Goal: Task Accomplishment & Management: Manage account settings

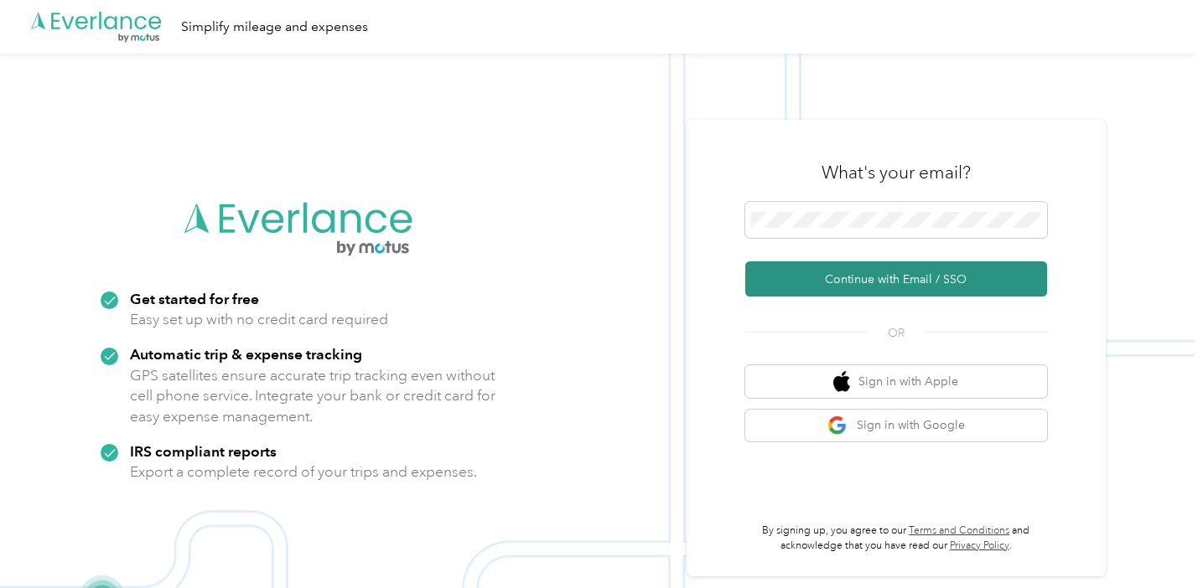
click at [872, 285] on button "Continue with Email / SSO" at bounding box center [896, 278] width 302 height 35
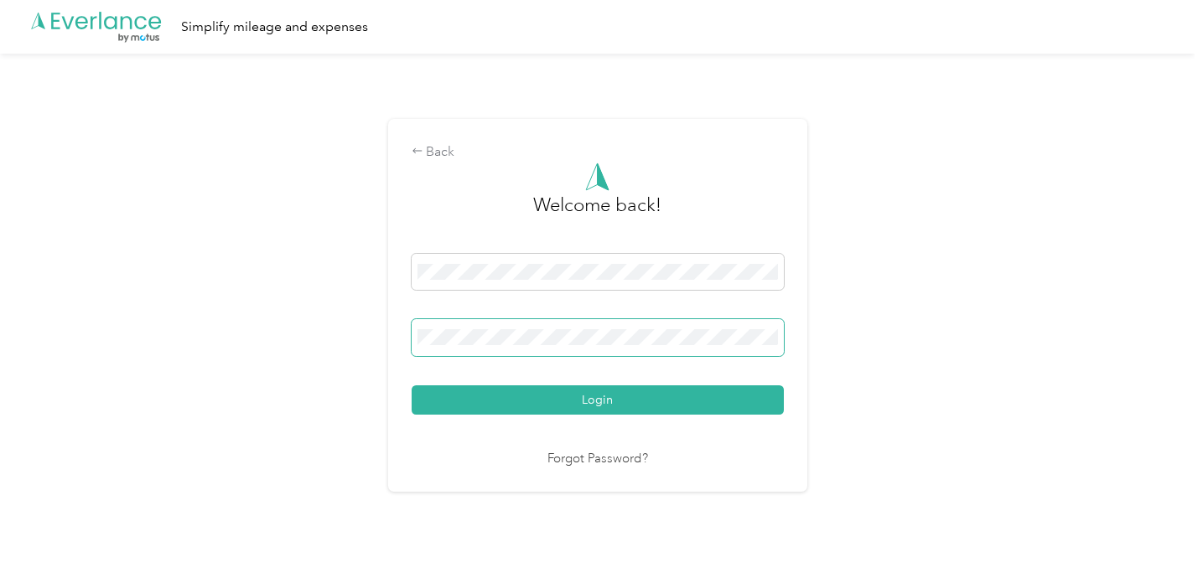
click at [645, 327] on span at bounding box center [597, 337] width 372 height 37
click at [601, 400] on button "Login" at bounding box center [597, 400] width 372 height 29
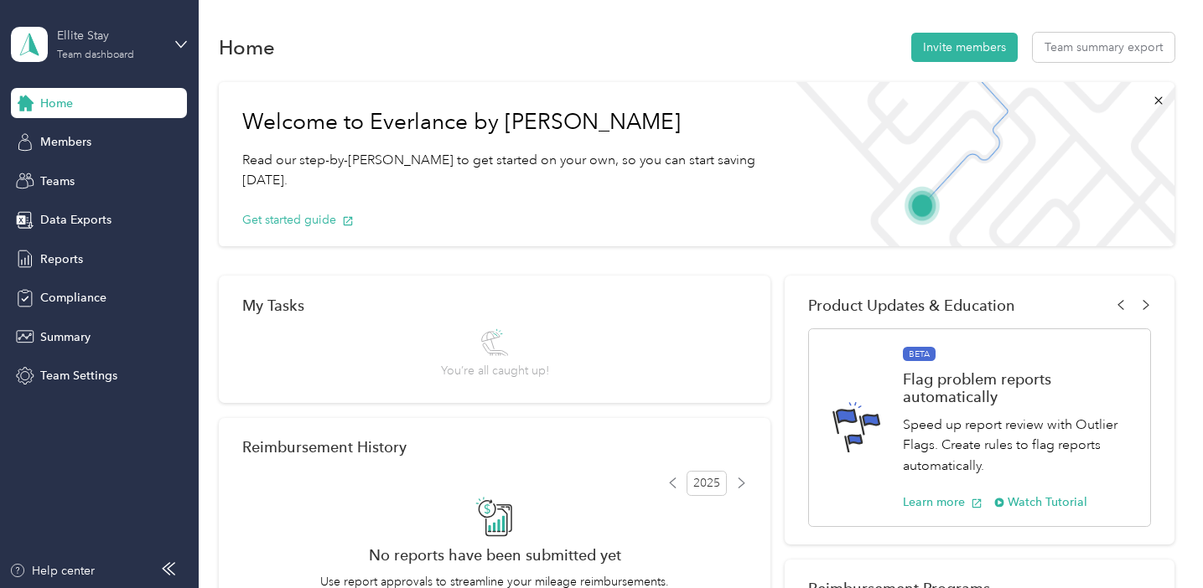
click at [105, 29] on div "Ellite Stay" at bounding box center [109, 36] width 105 height 18
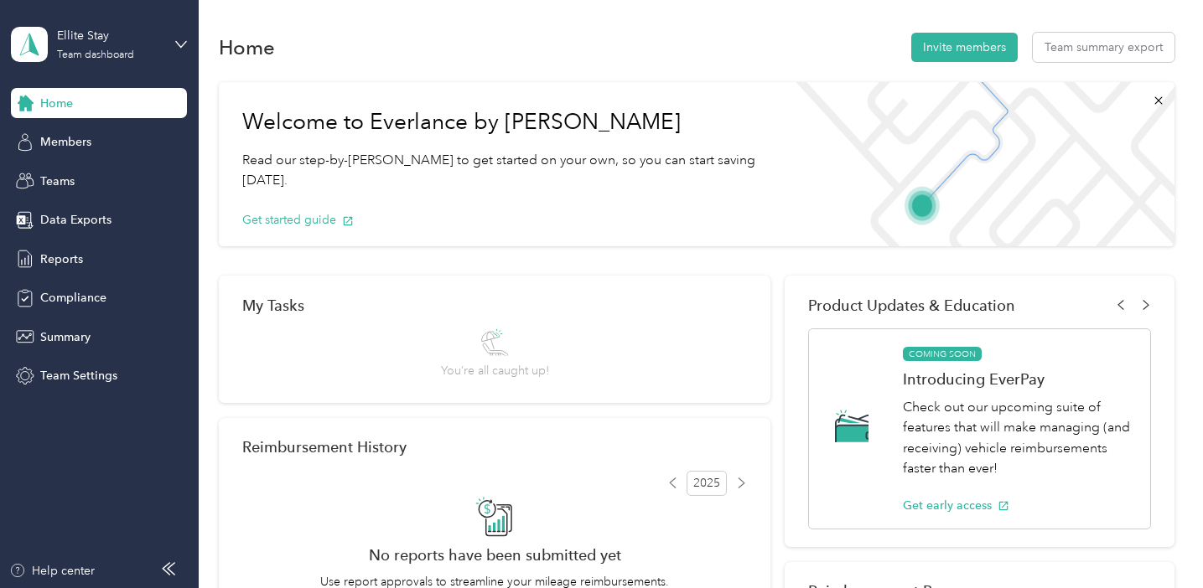
click at [92, 192] on div "Team dashboard Personal dashboard Log out" at bounding box center [187, 176] width 329 height 106
click at [87, 54] on div "Team dashboard" at bounding box center [95, 55] width 77 height 10
click at [99, 173] on div "Personal dashboard" at bounding box center [79, 167] width 106 height 18
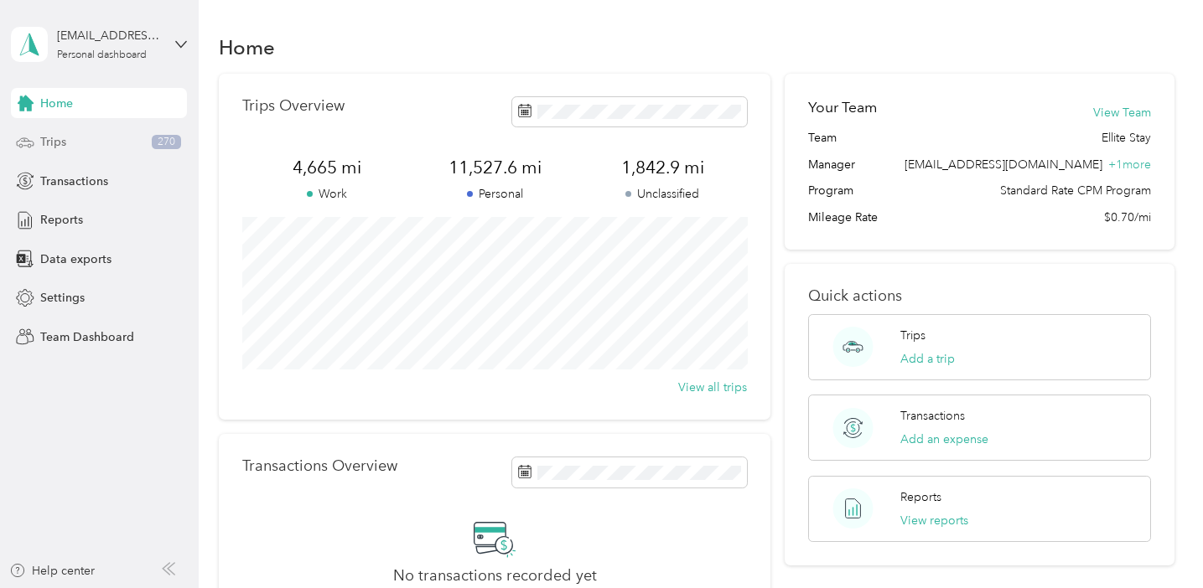
click at [89, 146] on div "Trips 270" at bounding box center [99, 142] width 176 height 30
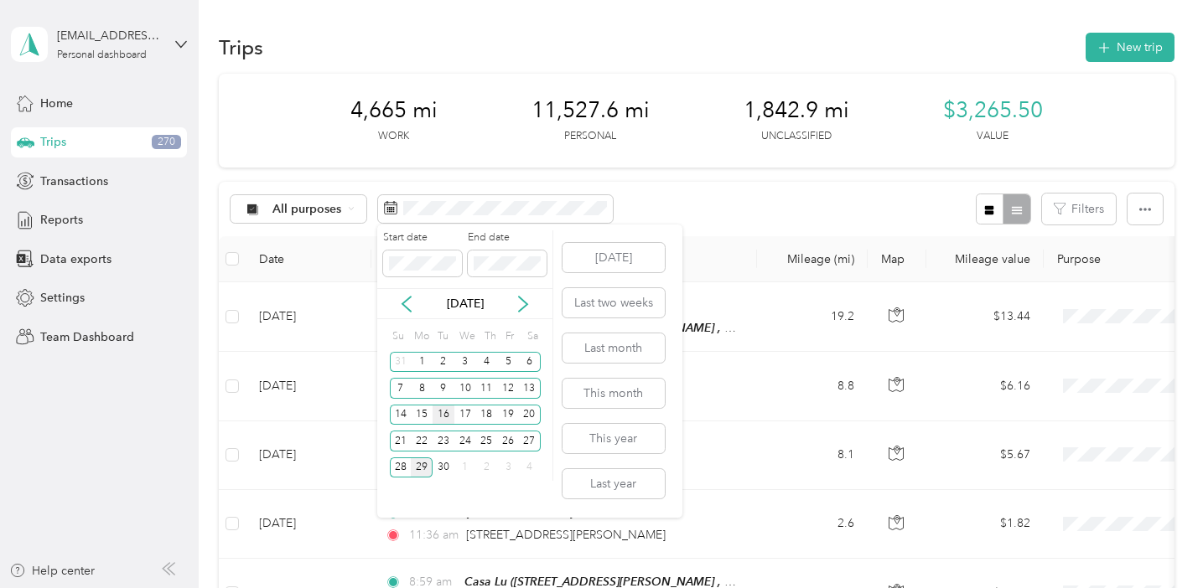
click at [439, 417] on div "16" at bounding box center [443, 415] width 22 height 21
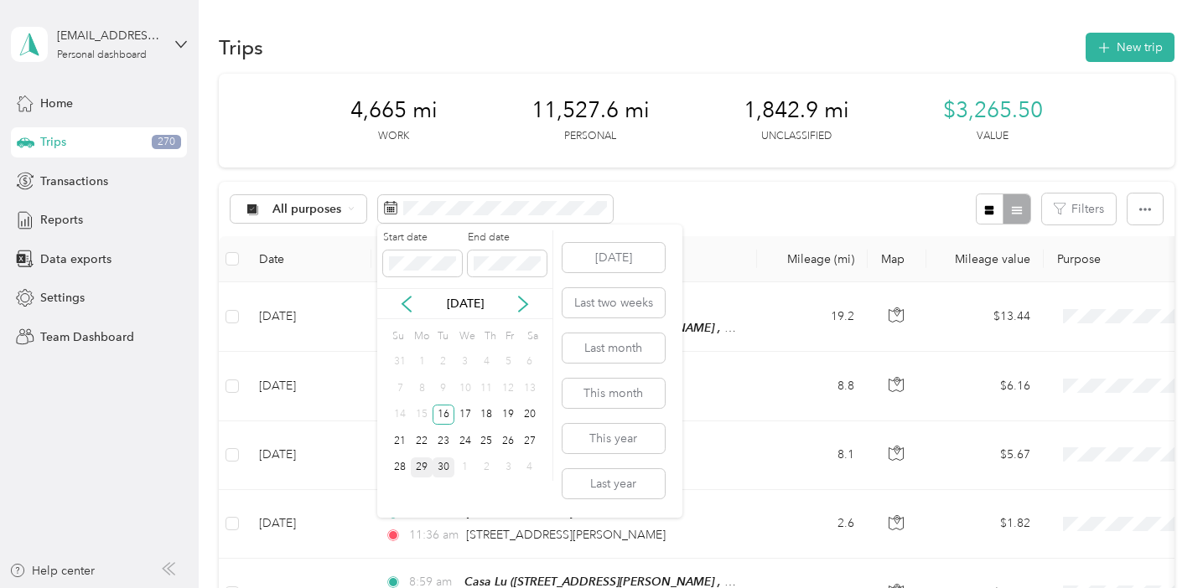
click at [445, 468] on div "30" at bounding box center [443, 468] width 22 height 21
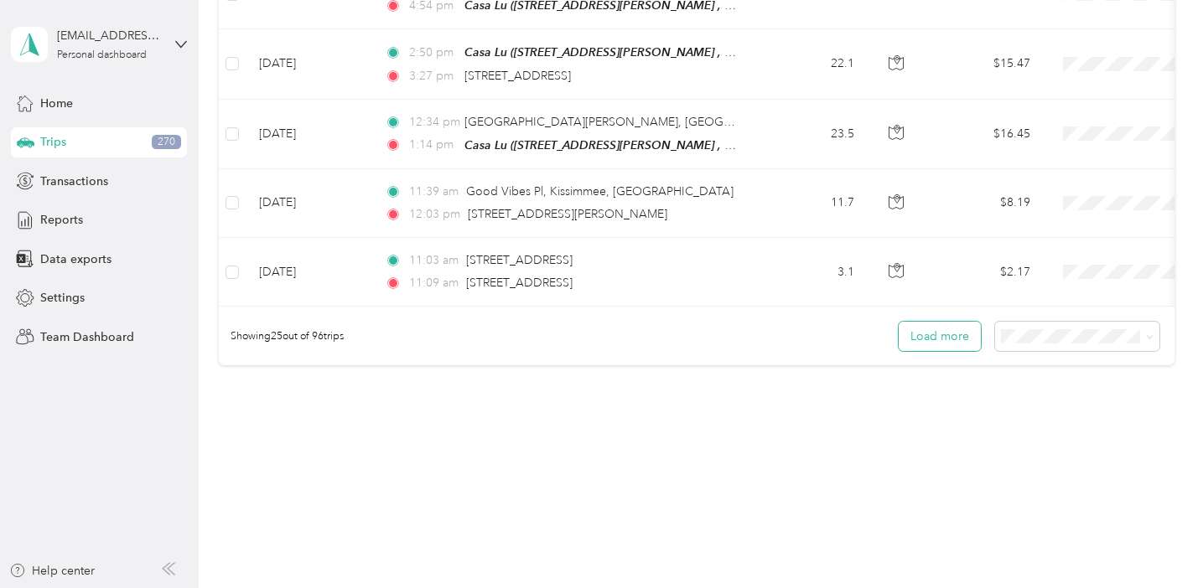
click at [925, 324] on button "Load more" at bounding box center [939, 336] width 82 height 29
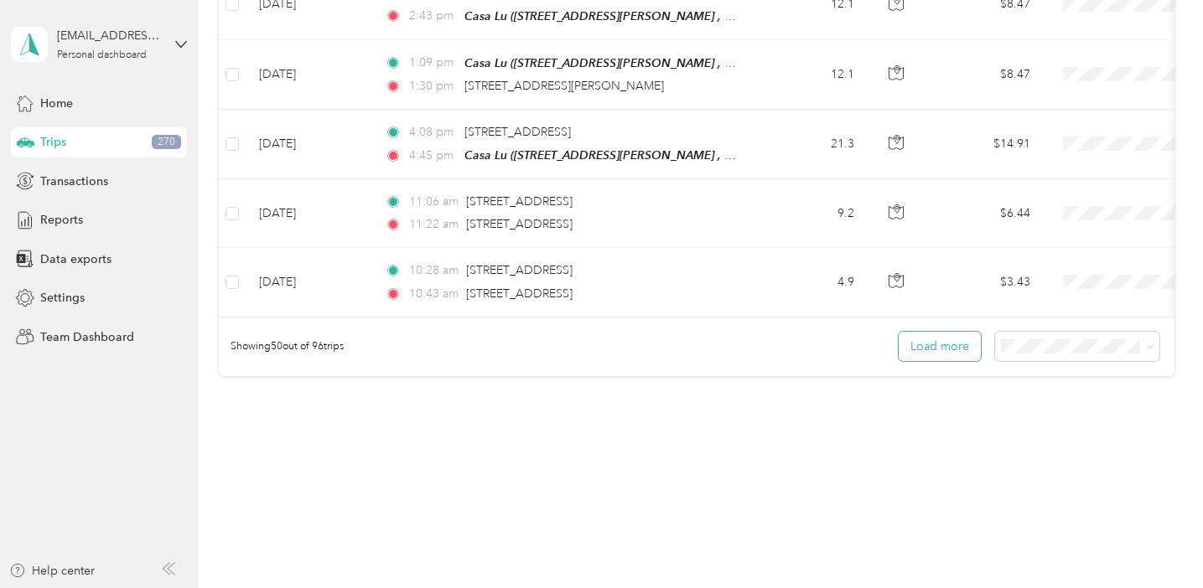
scroll to position [3434, 0]
click at [925, 334] on button "Load more" at bounding box center [939, 348] width 82 height 29
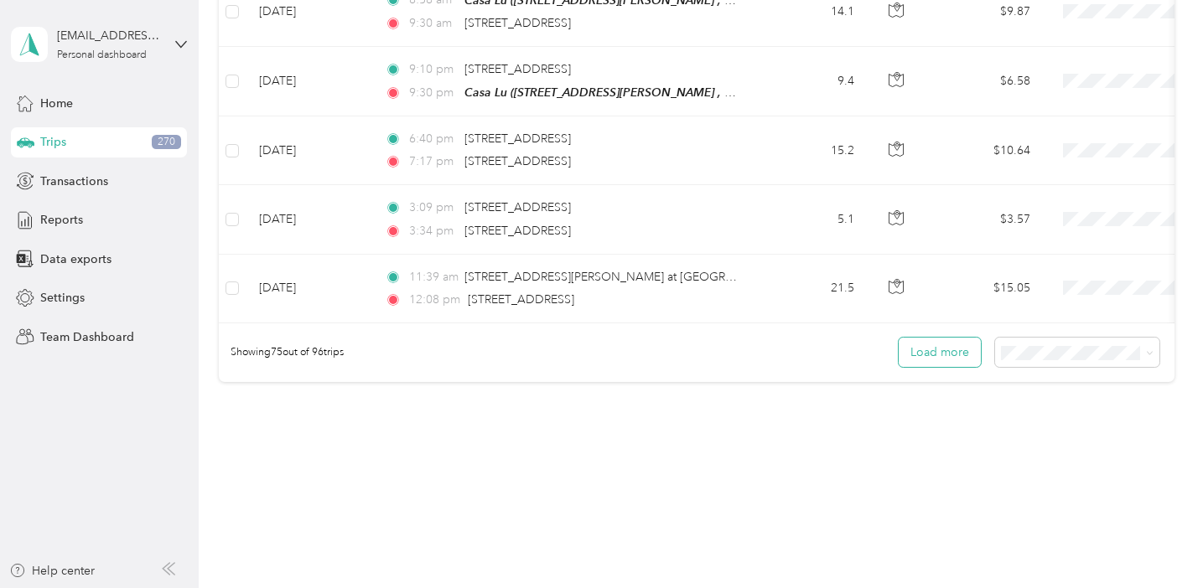
scroll to position [5157, 0]
click at [925, 339] on button "Load more" at bounding box center [939, 353] width 82 height 29
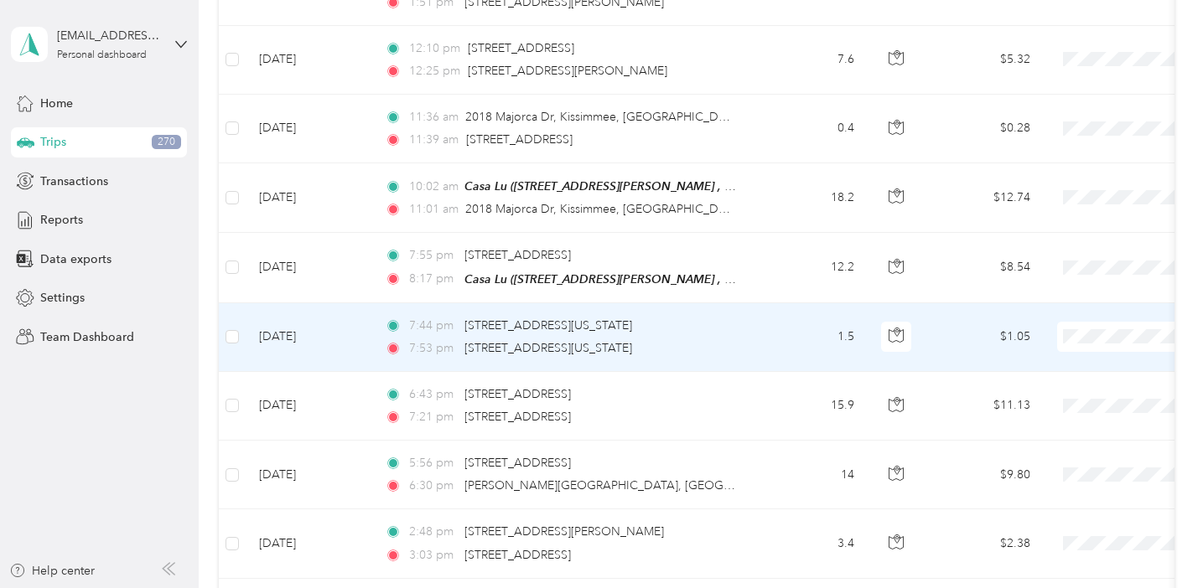
scroll to position [5933, 0]
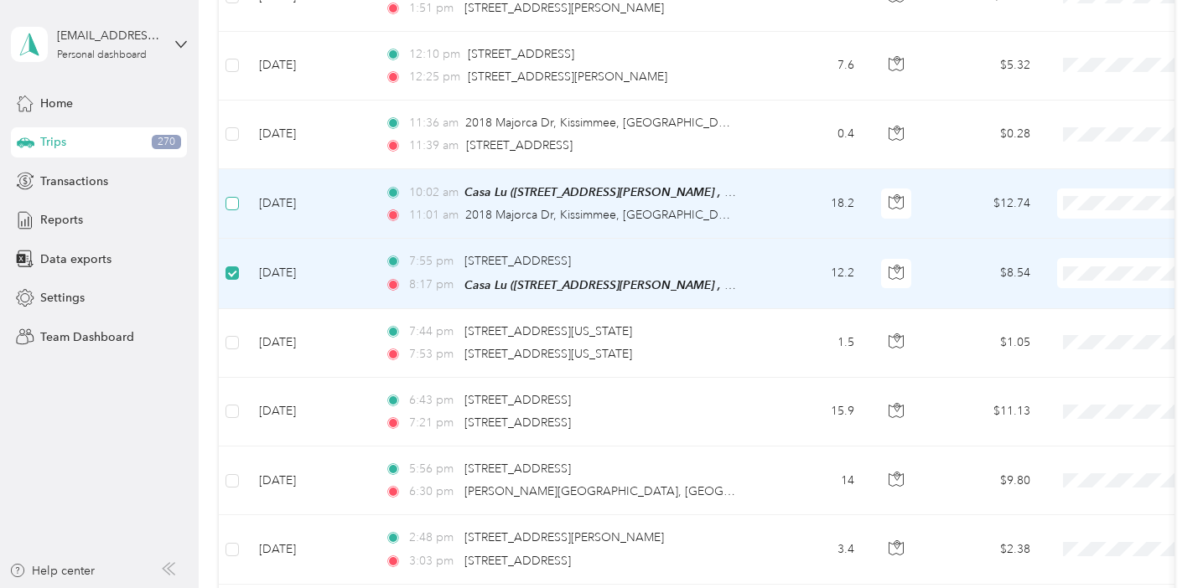
click at [236, 197] on span at bounding box center [231, 203] width 13 height 13
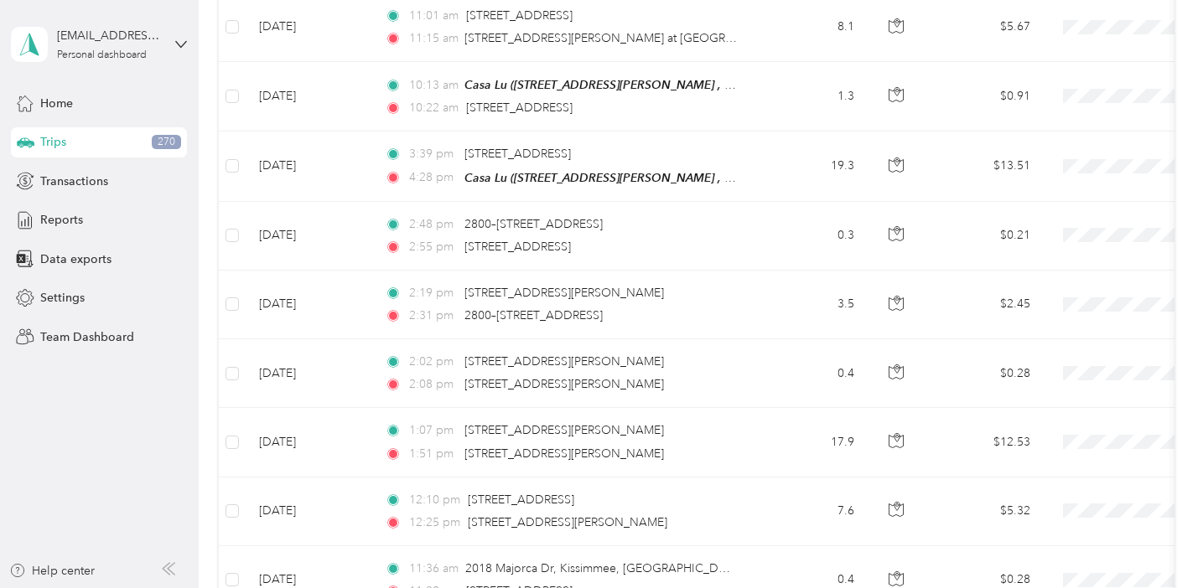
scroll to position [5481, 0]
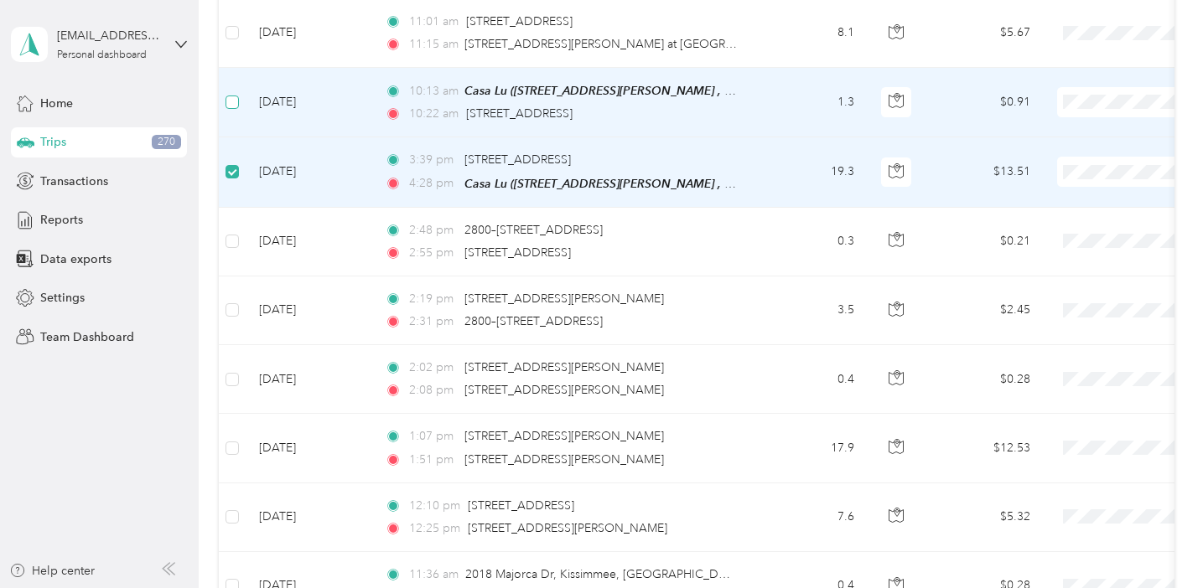
click at [232, 96] on span at bounding box center [231, 102] width 13 height 13
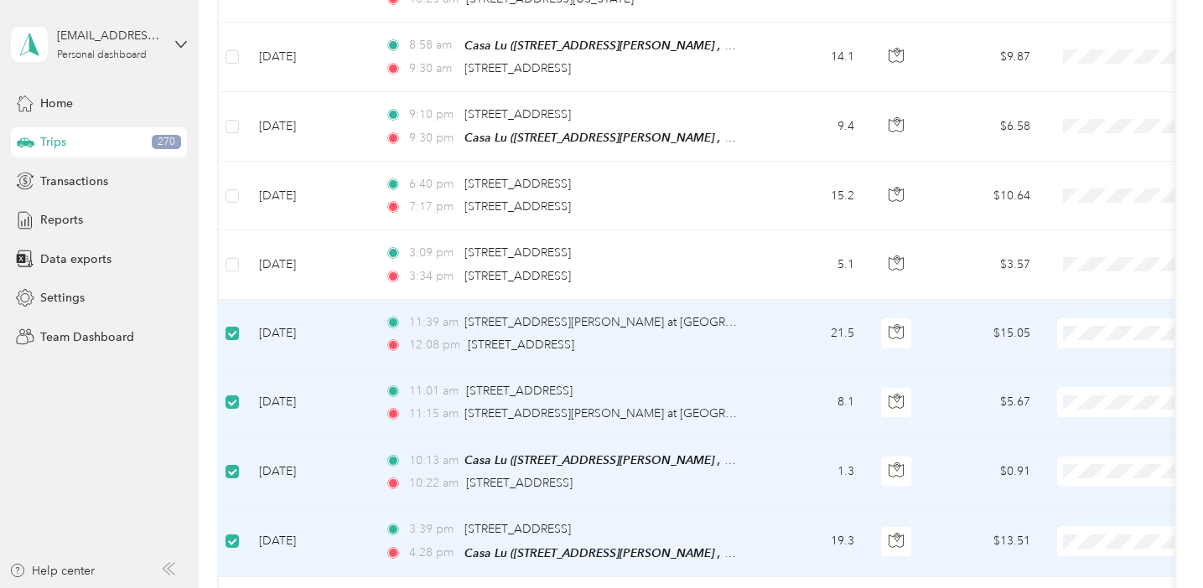
scroll to position [5101, 0]
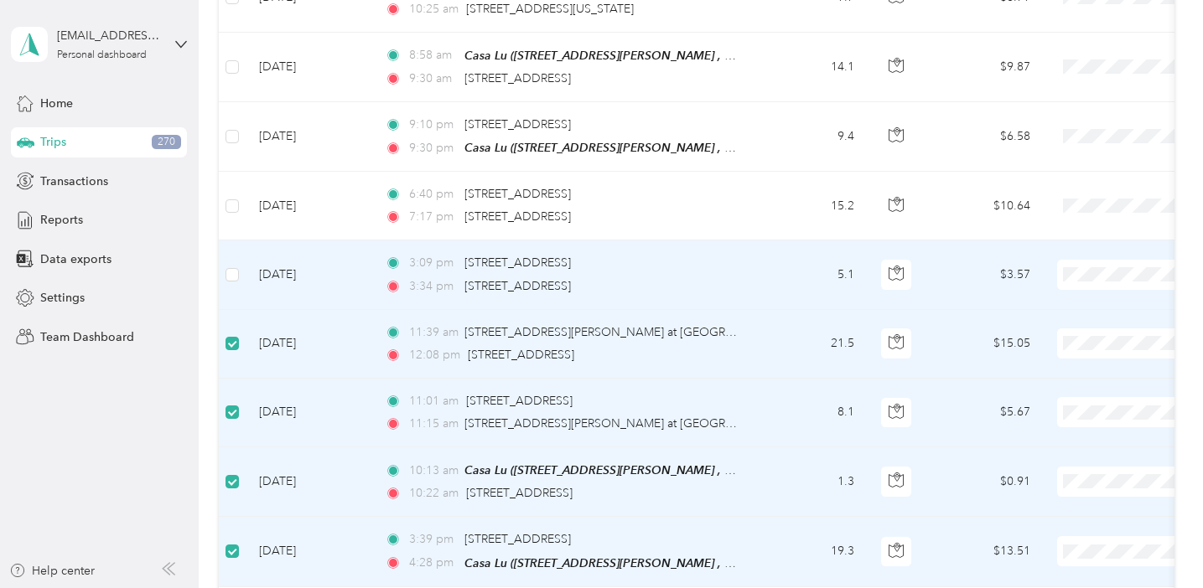
click at [240, 241] on td at bounding box center [232, 275] width 27 height 69
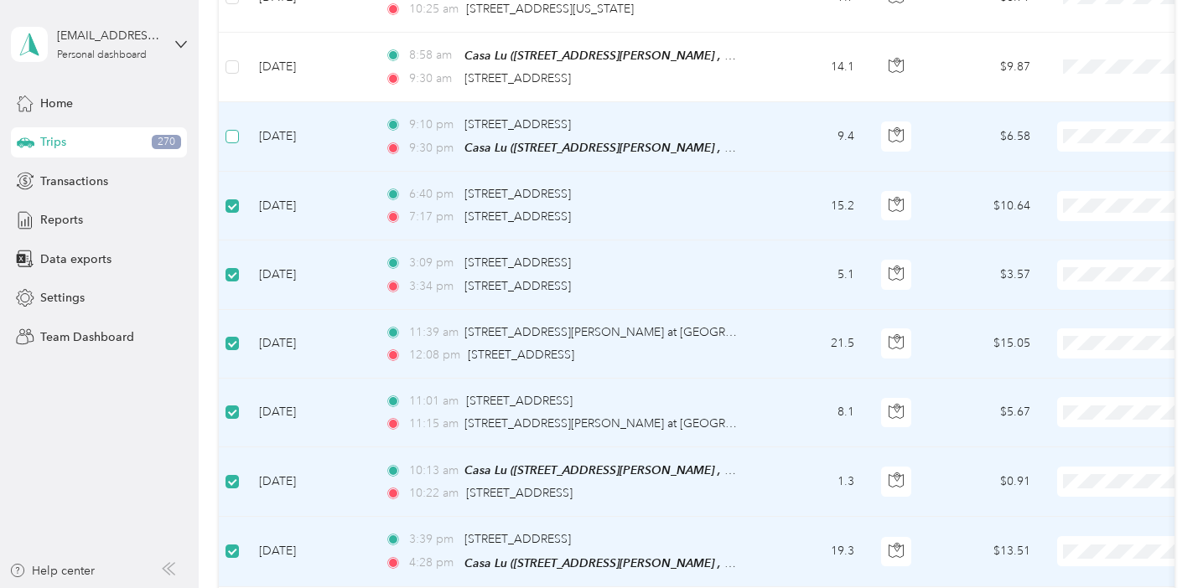
click at [232, 130] on span at bounding box center [231, 136] width 13 height 13
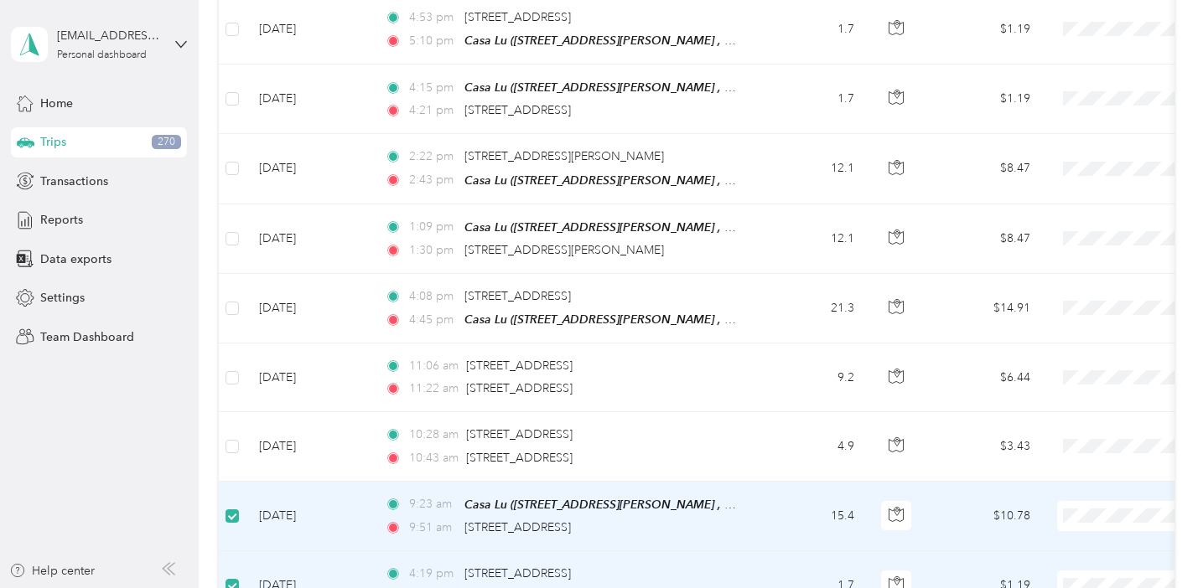
scroll to position [3268, 0]
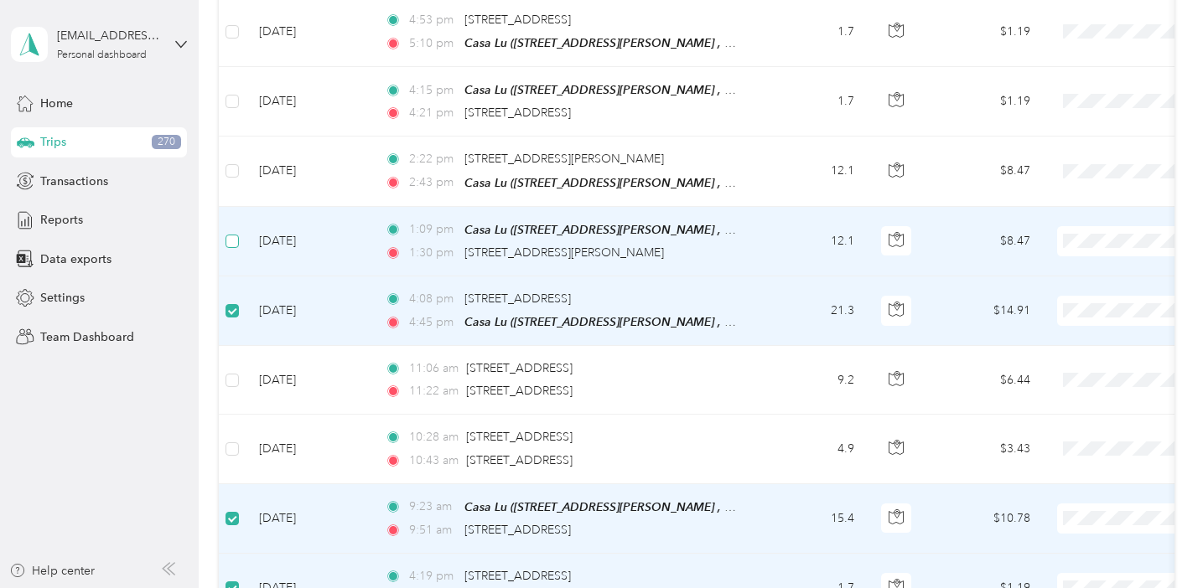
click at [233, 235] on span at bounding box center [231, 241] width 13 height 13
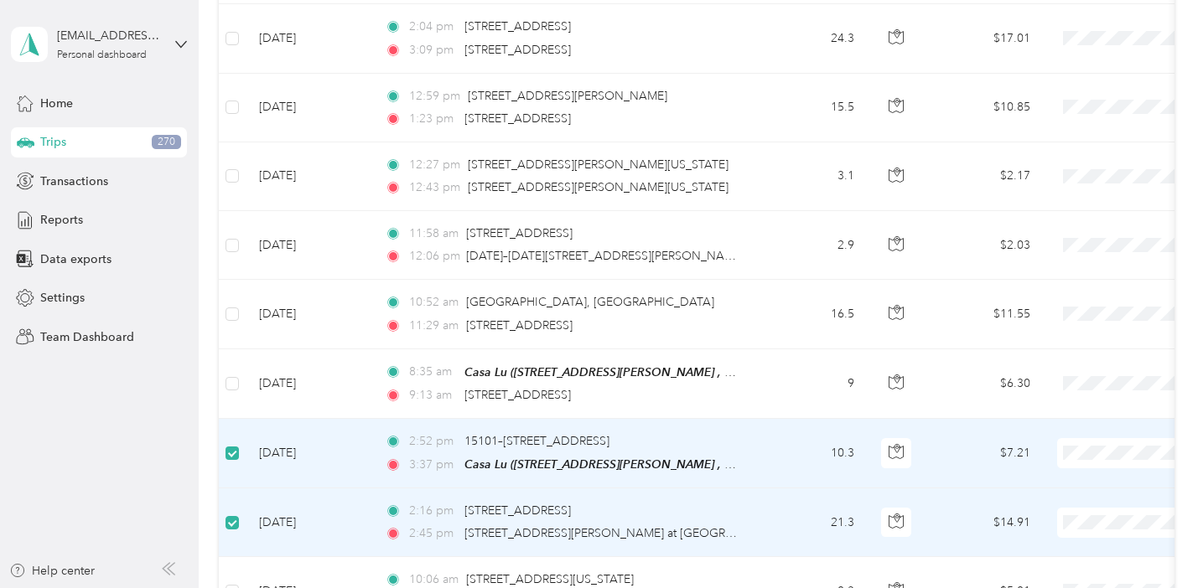
scroll to position [2560, 0]
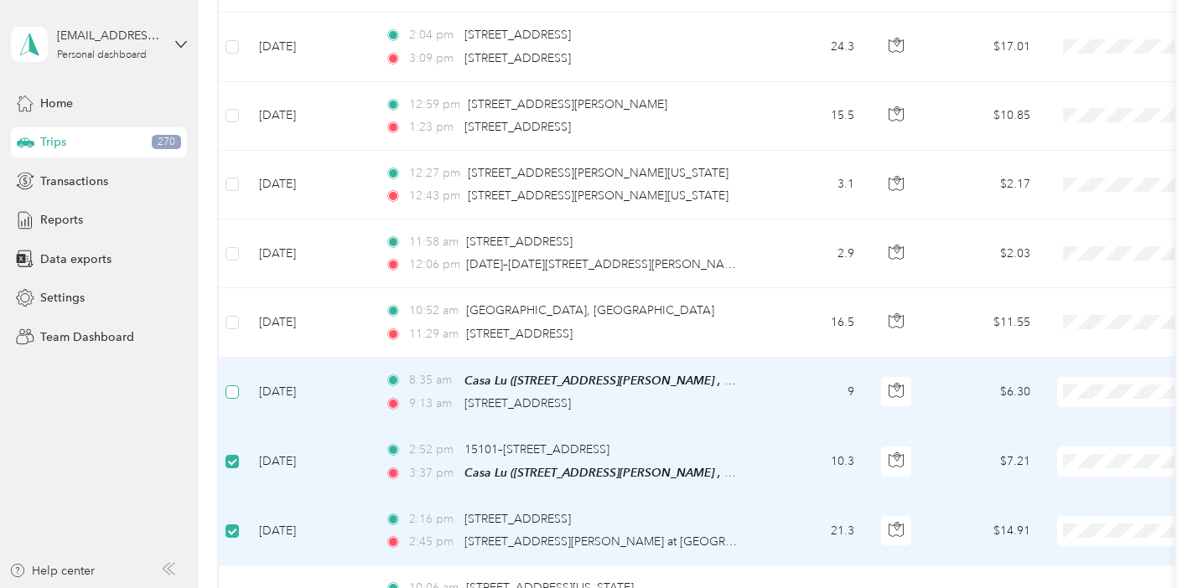
click at [235, 386] on span at bounding box center [231, 392] width 13 height 13
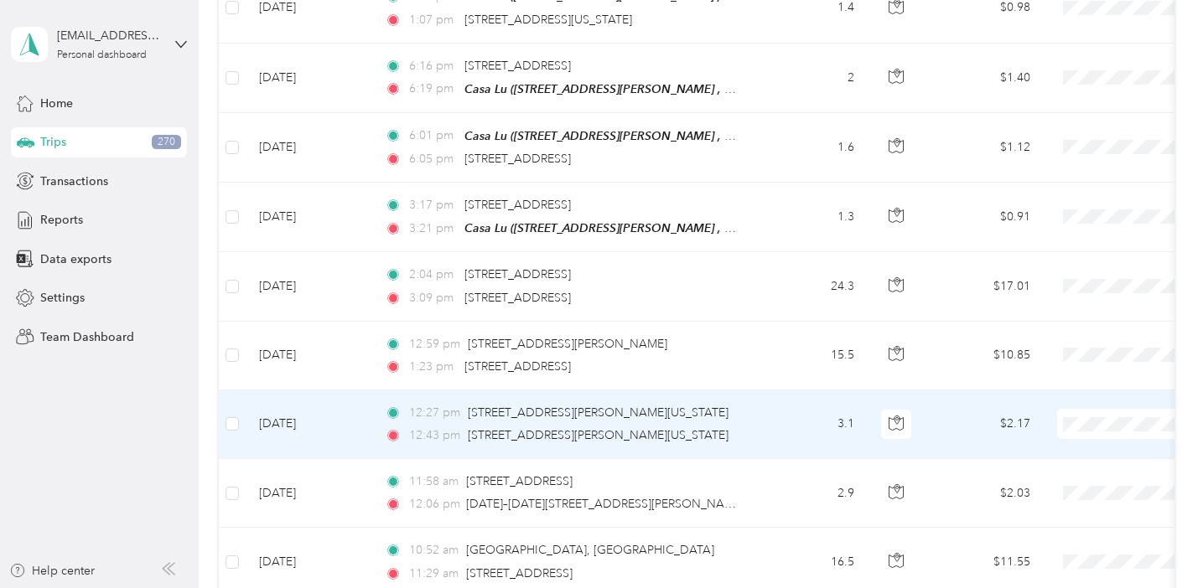
scroll to position [2318, 0]
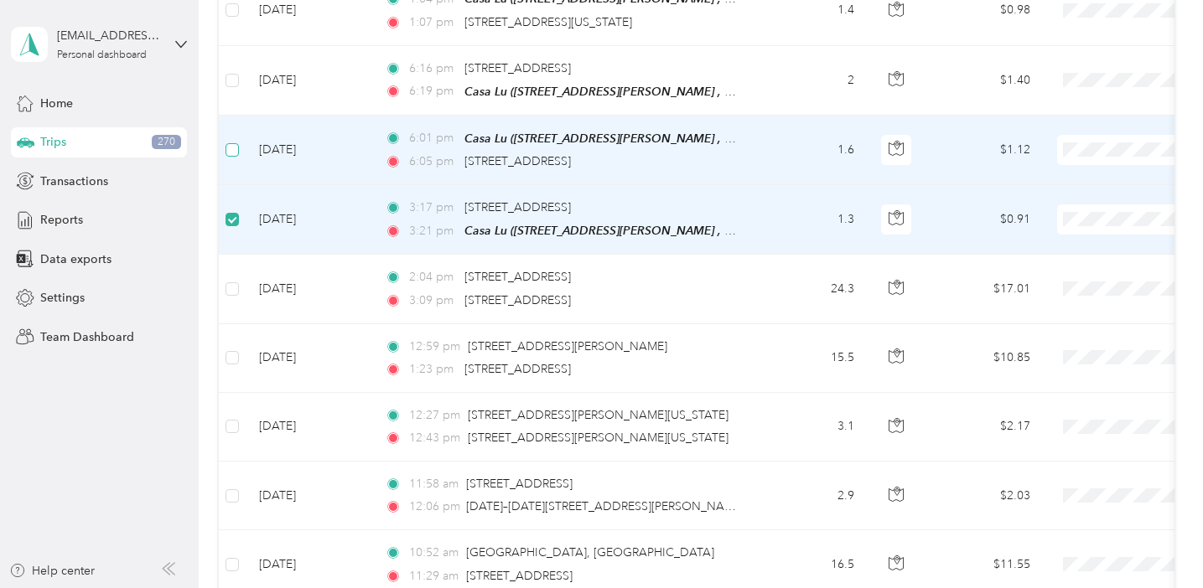
click at [230, 143] on span at bounding box center [231, 149] width 13 height 13
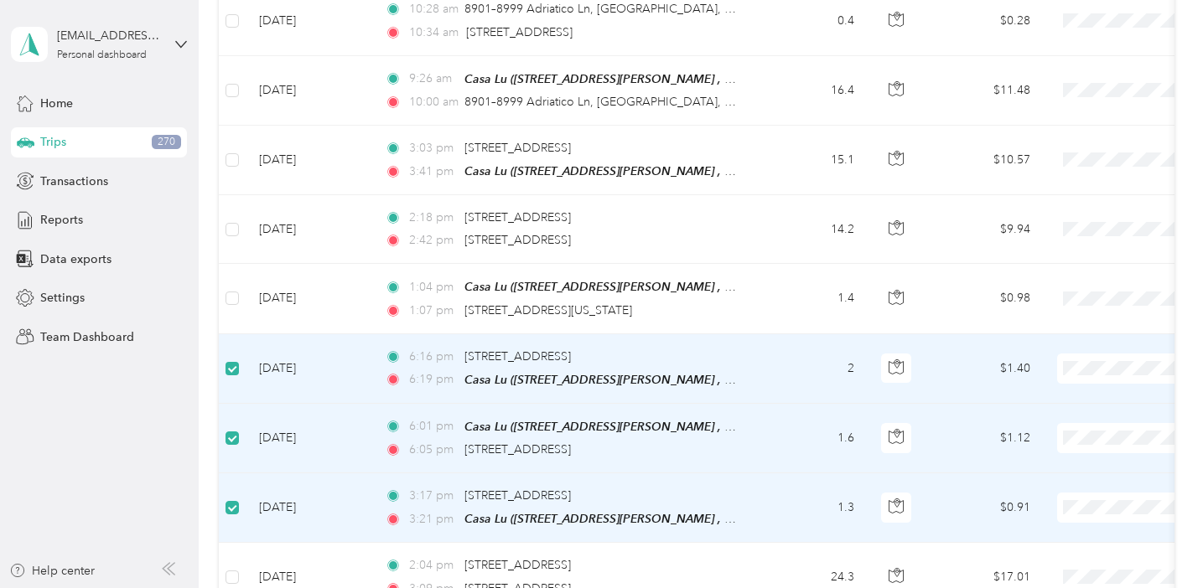
scroll to position [2018, 0]
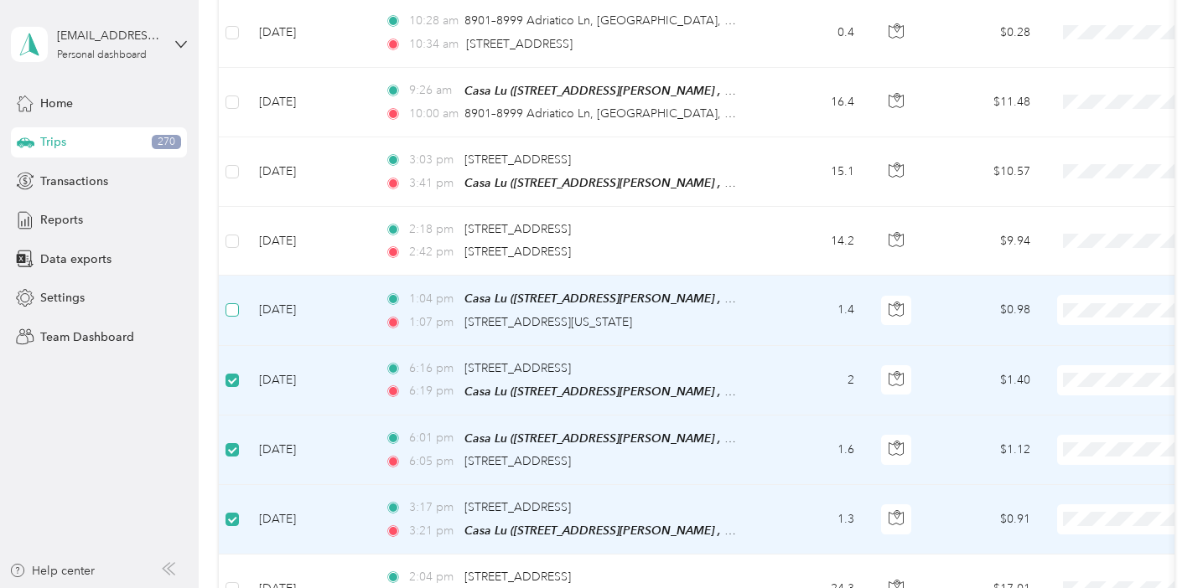
click at [233, 303] on span at bounding box center [231, 309] width 13 height 13
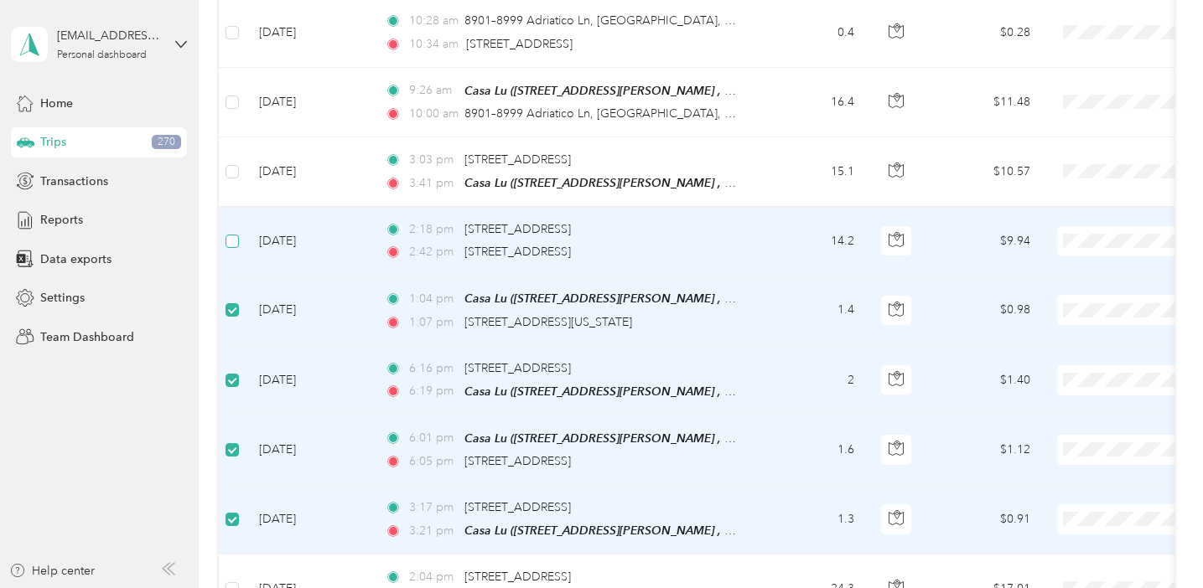
click at [238, 235] on span at bounding box center [231, 241] width 13 height 13
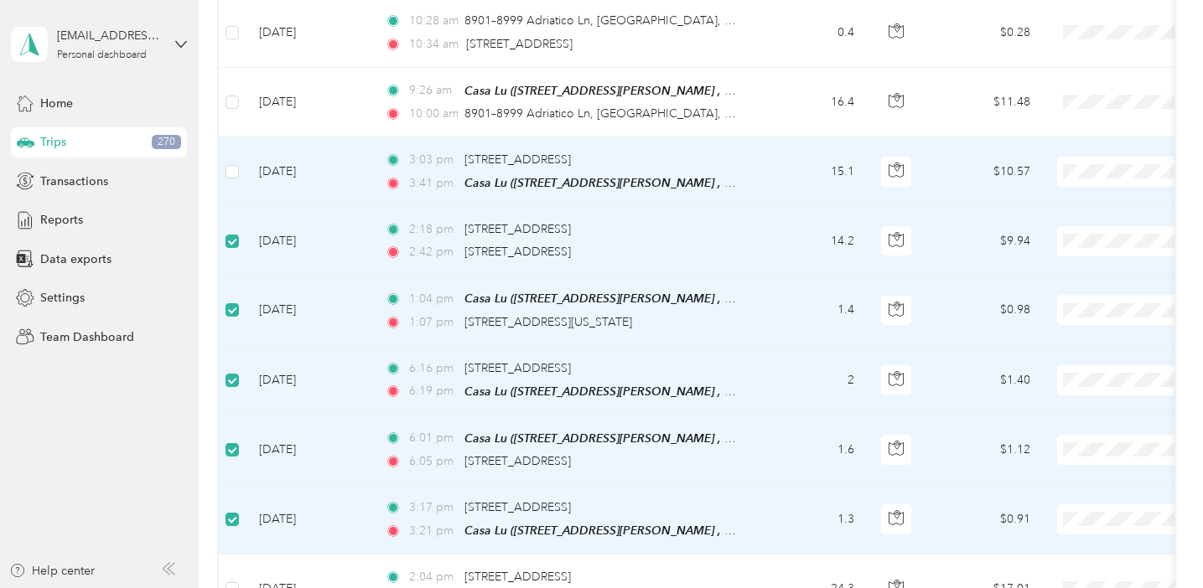
click at [234, 173] on td at bounding box center [232, 172] width 27 height 70
click at [232, 165] on span at bounding box center [231, 171] width 13 height 13
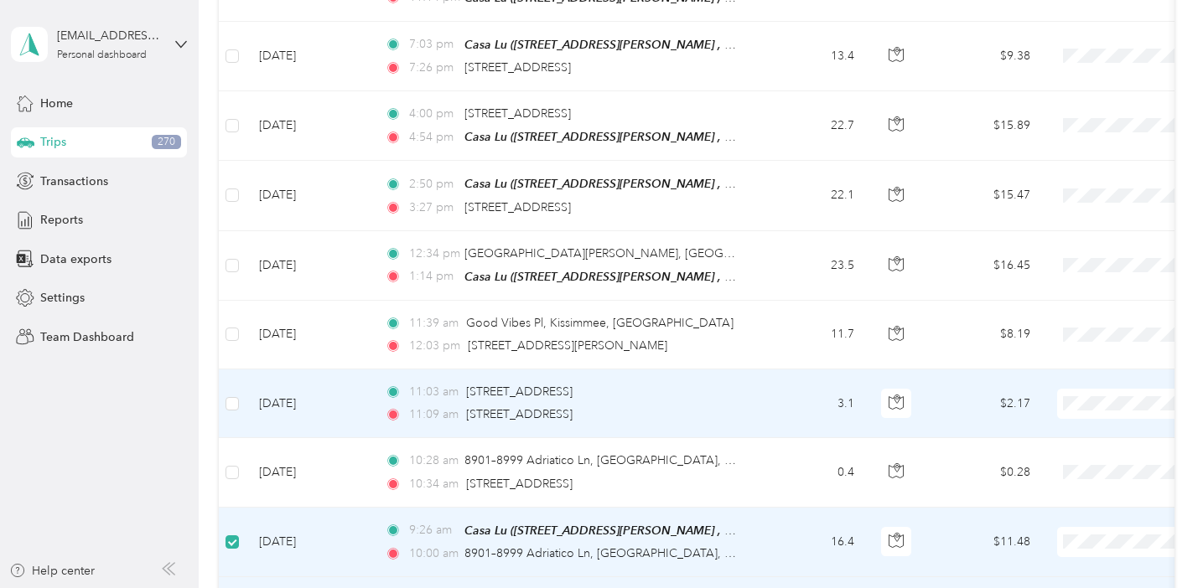
scroll to position [1575, 0]
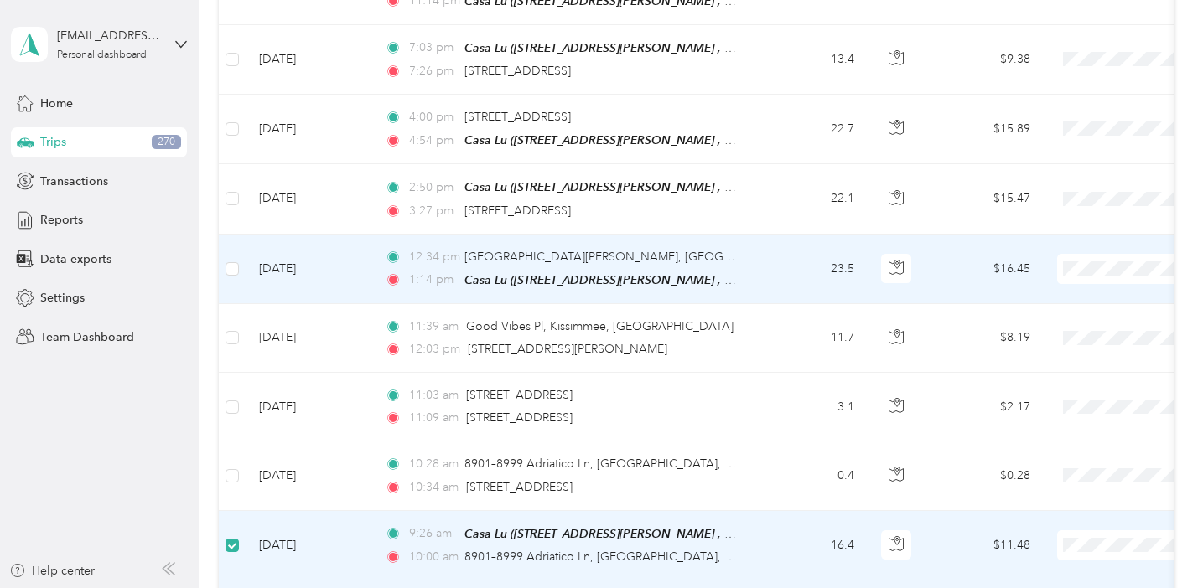
click at [243, 259] on td at bounding box center [232, 270] width 27 height 70
click at [236, 262] on span at bounding box center [231, 268] width 13 height 13
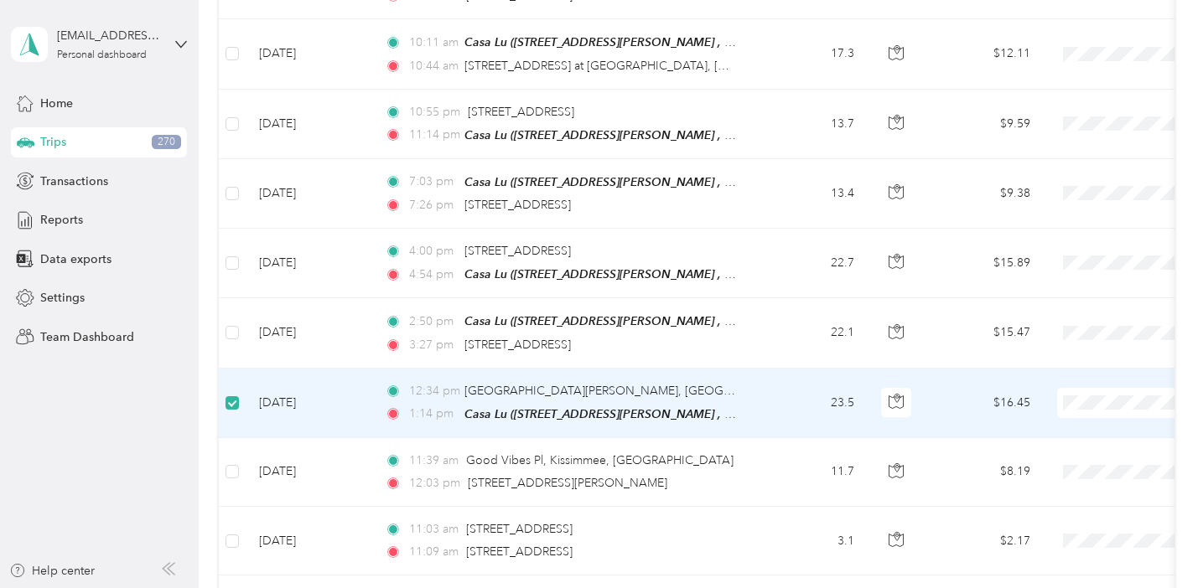
scroll to position [1422, 0]
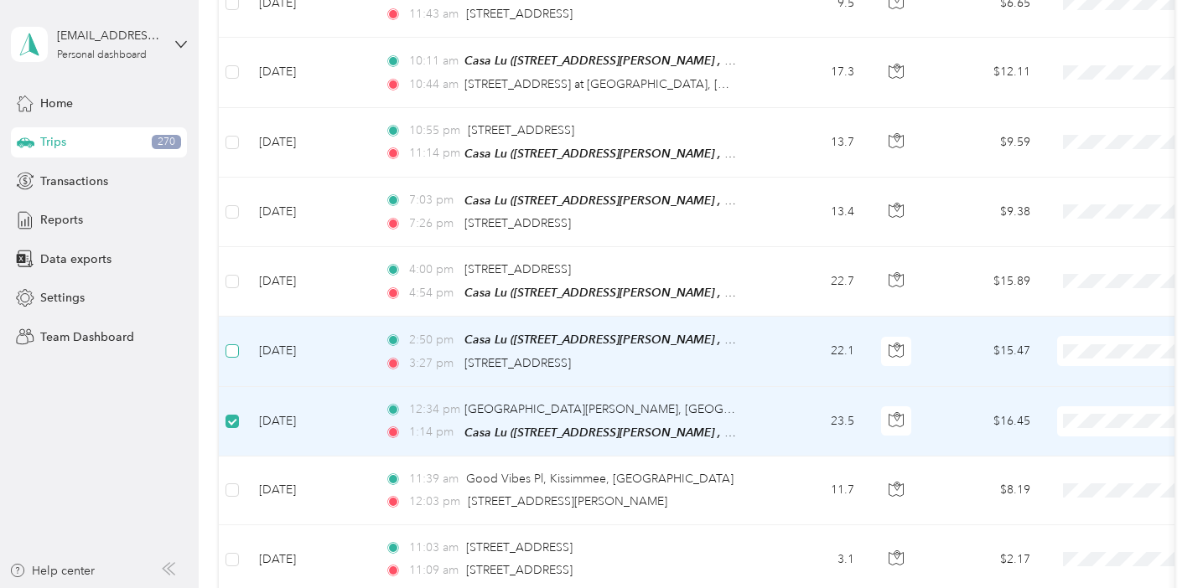
click at [237, 344] on span at bounding box center [231, 350] width 13 height 13
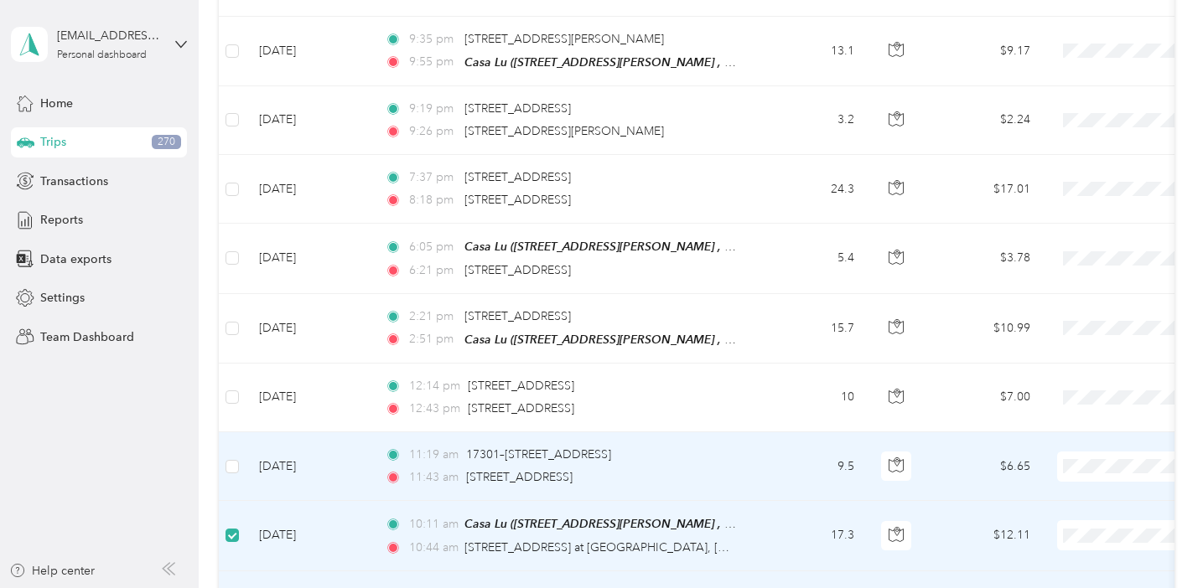
scroll to position [954, 0]
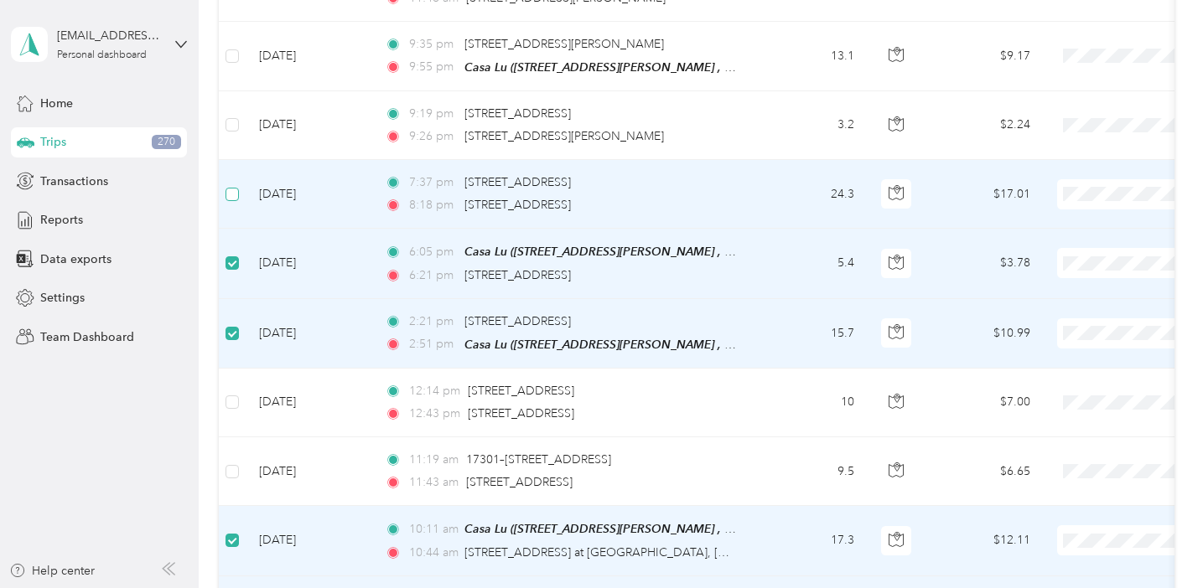
click at [237, 189] on span at bounding box center [231, 194] width 13 height 13
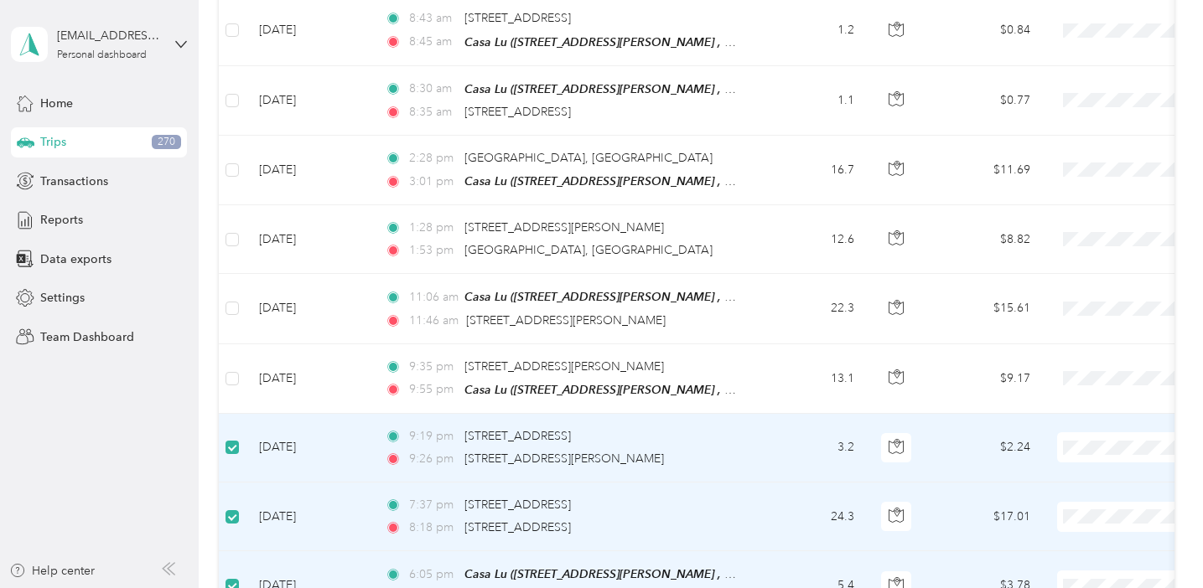
scroll to position [621, 0]
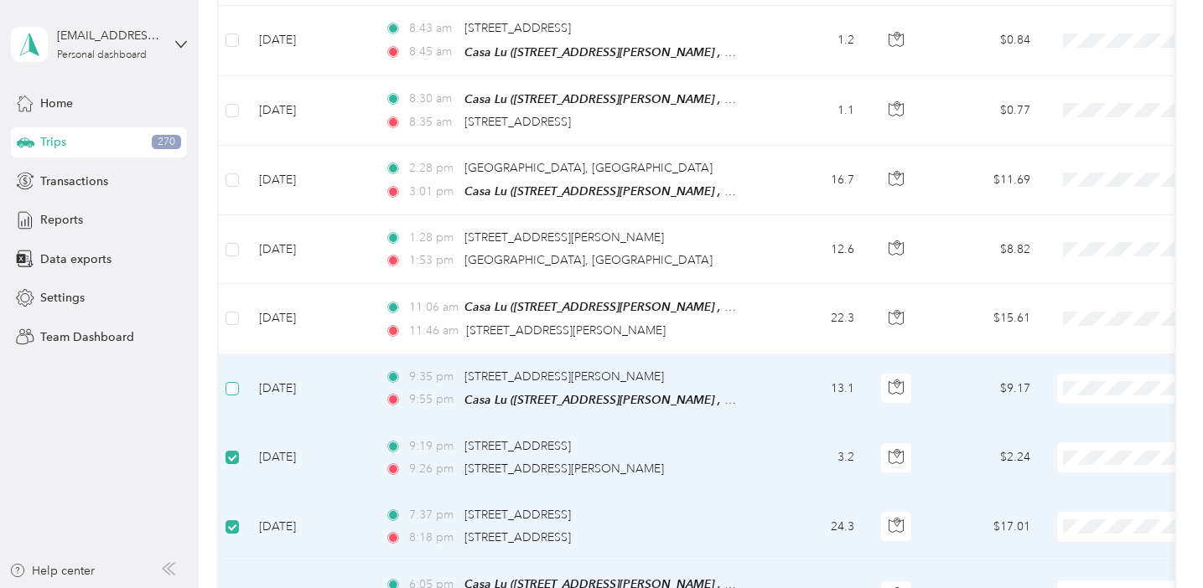
click at [239, 382] on span at bounding box center [231, 388] width 13 height 13
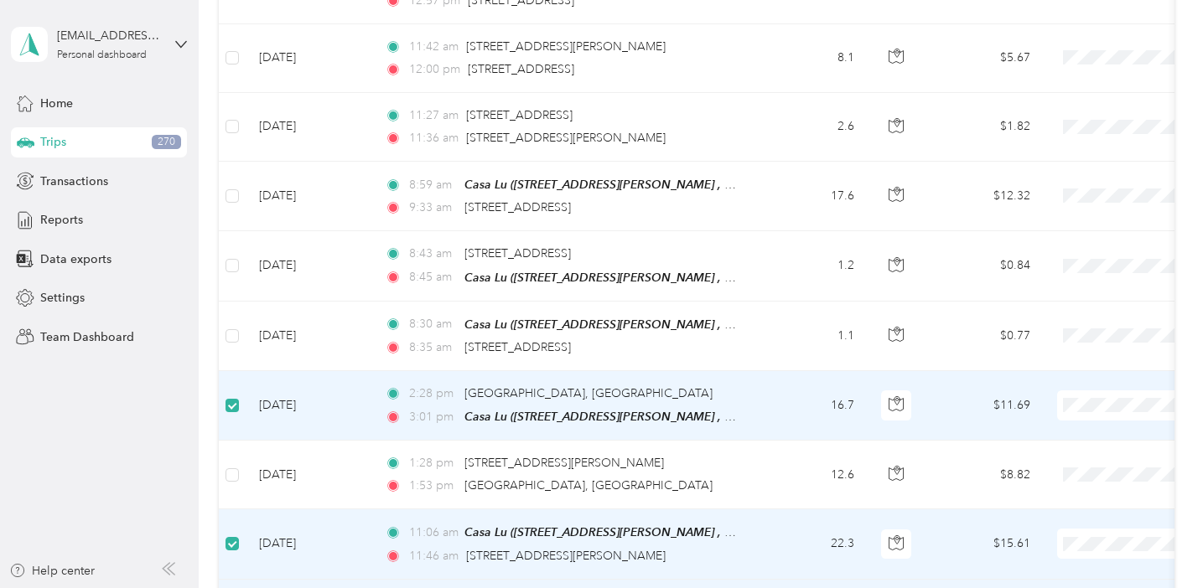
scroll to position [390, 0]
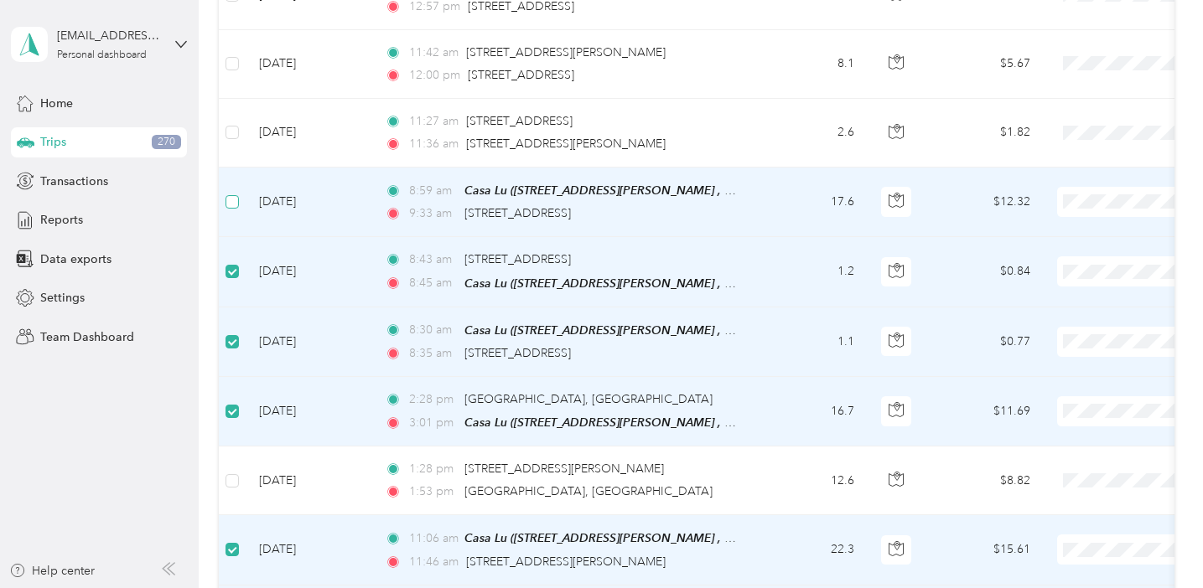
click at [230, 205] on span at bounding box center [231, 201] width 13 height 13
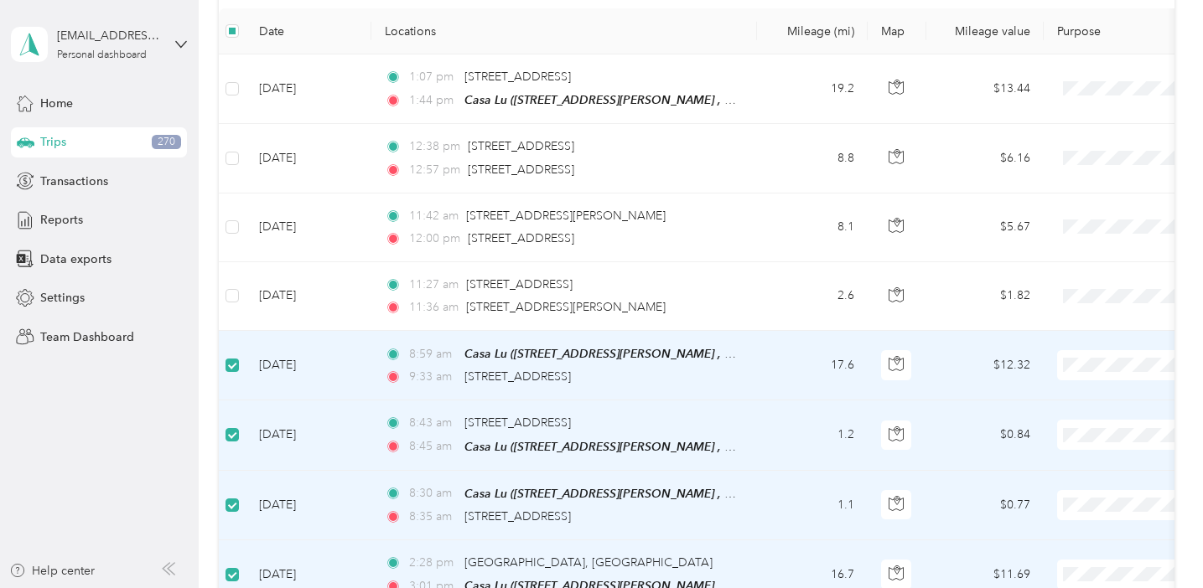
scroll to position [225, 0]
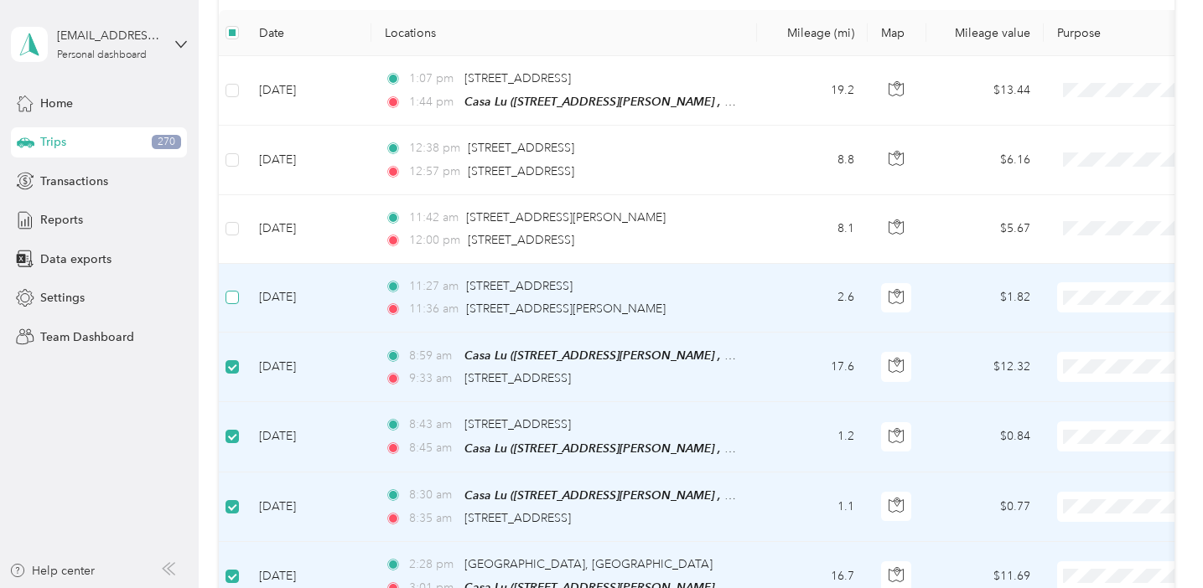
click at [236, 302] on span at bounding box center [231, 297] width 13 height 13
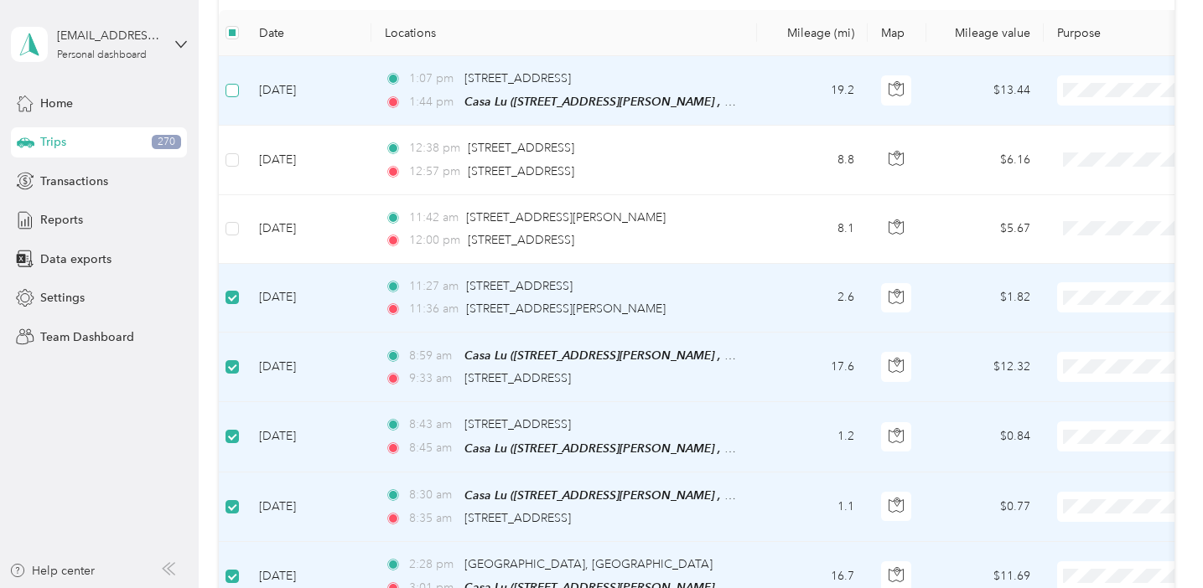
click at [231, 95] on span at bounding box center [231, 90] width 13 height 13
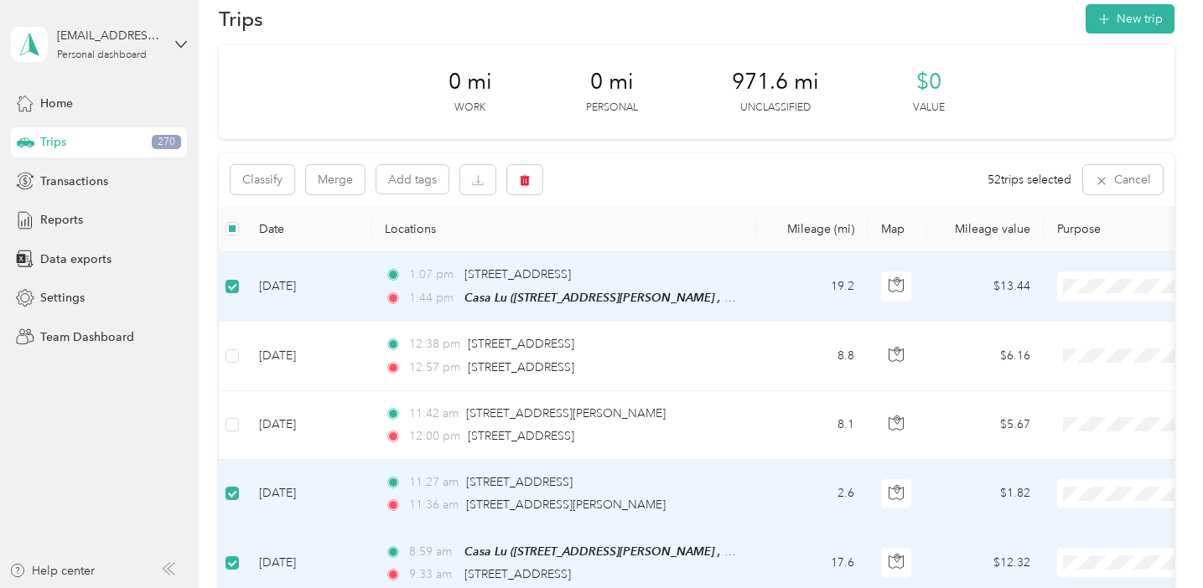
scroll to position [13, 0]
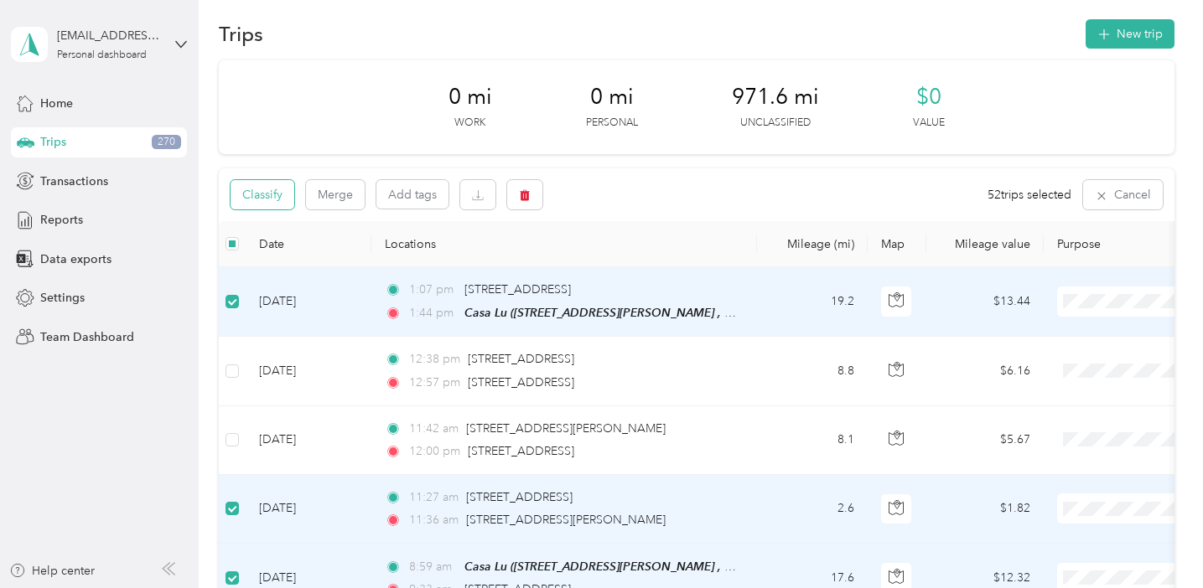
click at [264, 198] on button "Classify" at bounding box center [262, 194] width 64 height 29
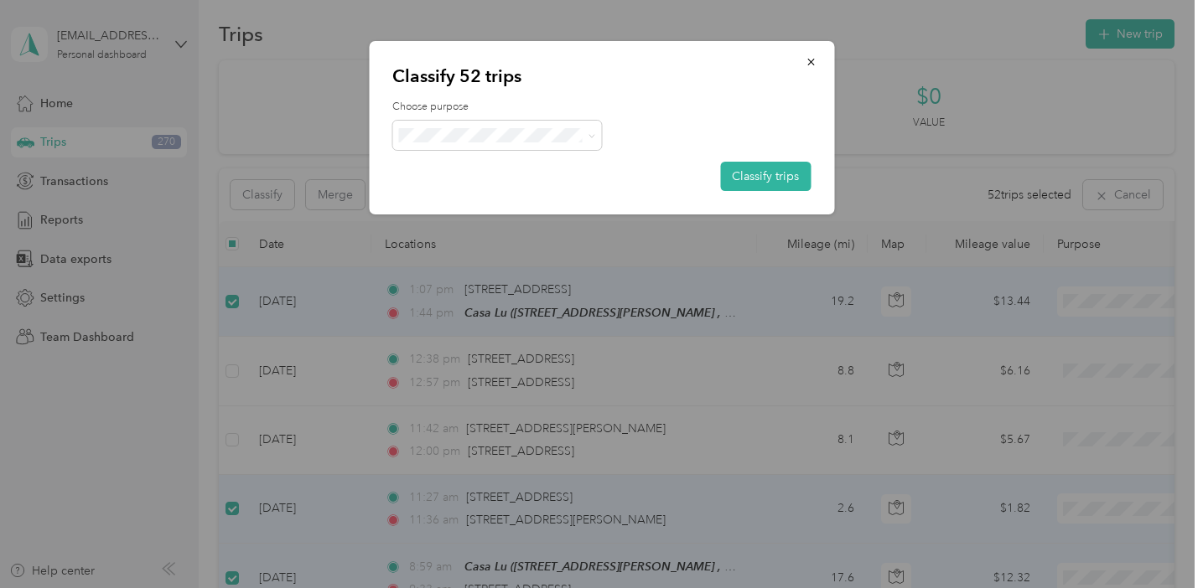
click at [471, 203] on li "Personal" at bounding box center [497, 193] width 210 height 29
click at [753, 179] on button "Classify trips" at bounding box center [765, 176] width 91 height 29
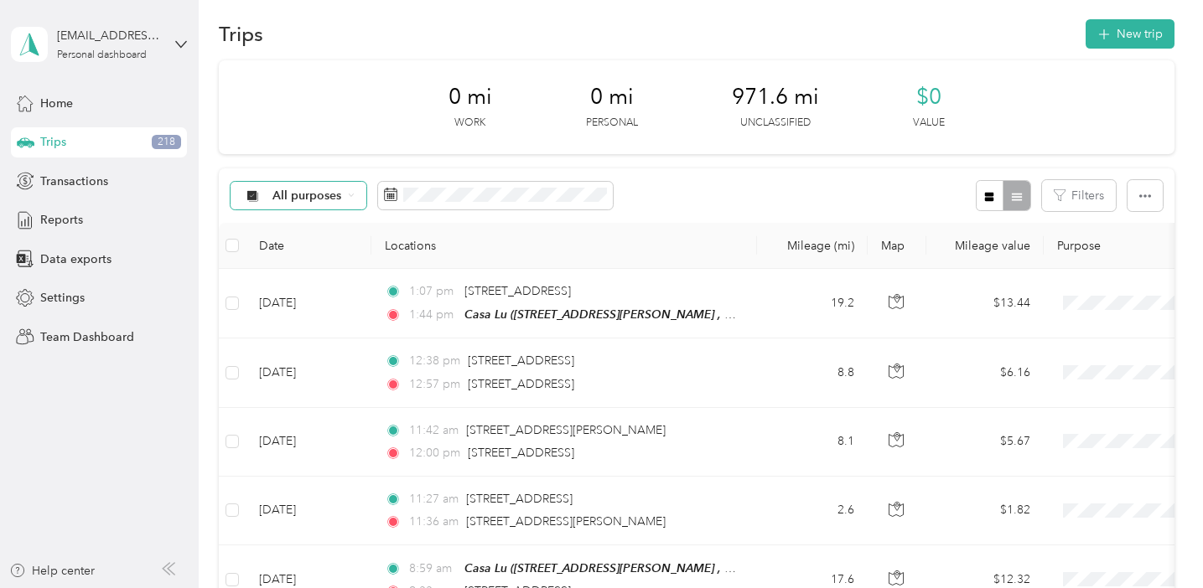
click at [348, 194] on icon at bounding box center [351, 195] width 7 height 7
click at [334, 260] on span "Unclassified" at bounding box center [312, 255] width 81 height 18
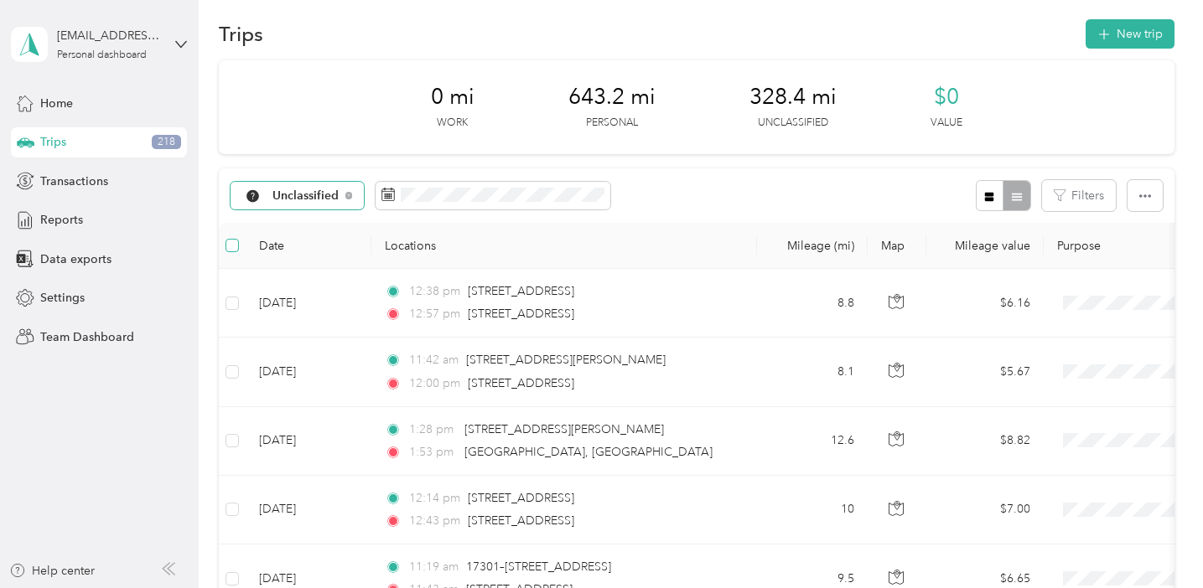
click at [234, 248] on span at bounding box center [231, 245] width 13 height 13
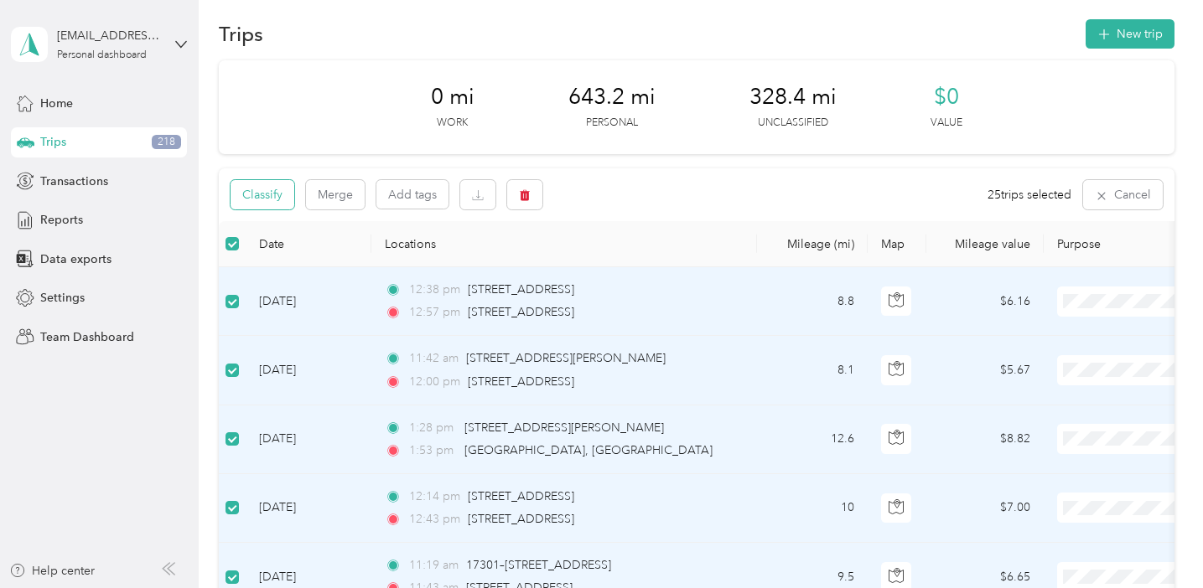
click at [278, 200] on button "Classify" at bounding box center [262, 194] width 64 height 29
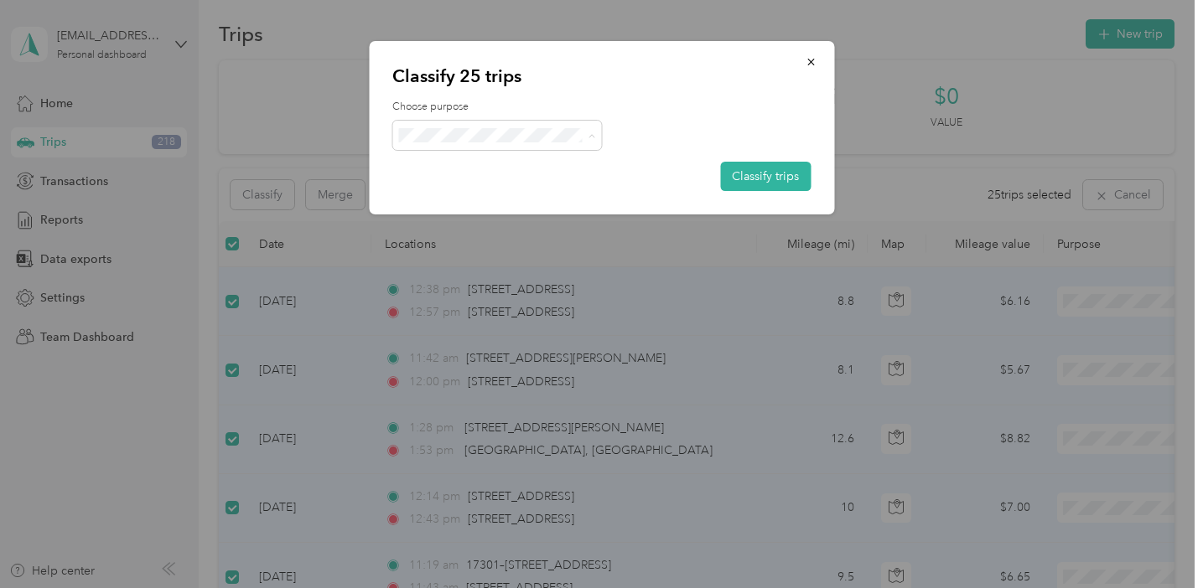
click at [323, 99] on div at bounding box center [601, 294] width 1203 height 588
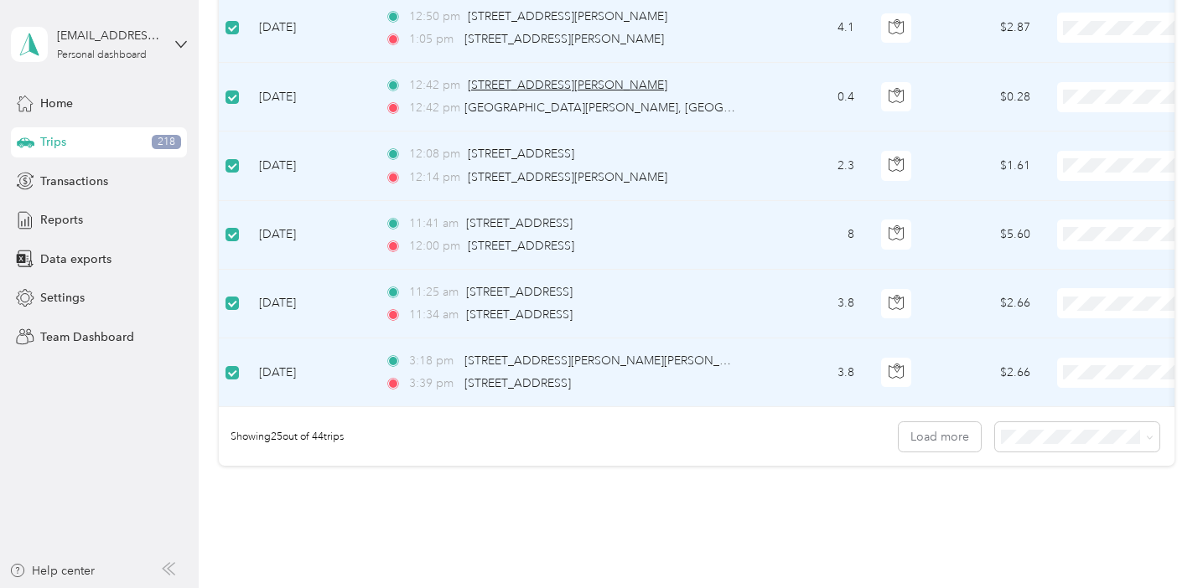
scroll to position [1597, 0]
click at [944, 443] on button "Load more" at bounding box center [939, 436] width 82 height 29
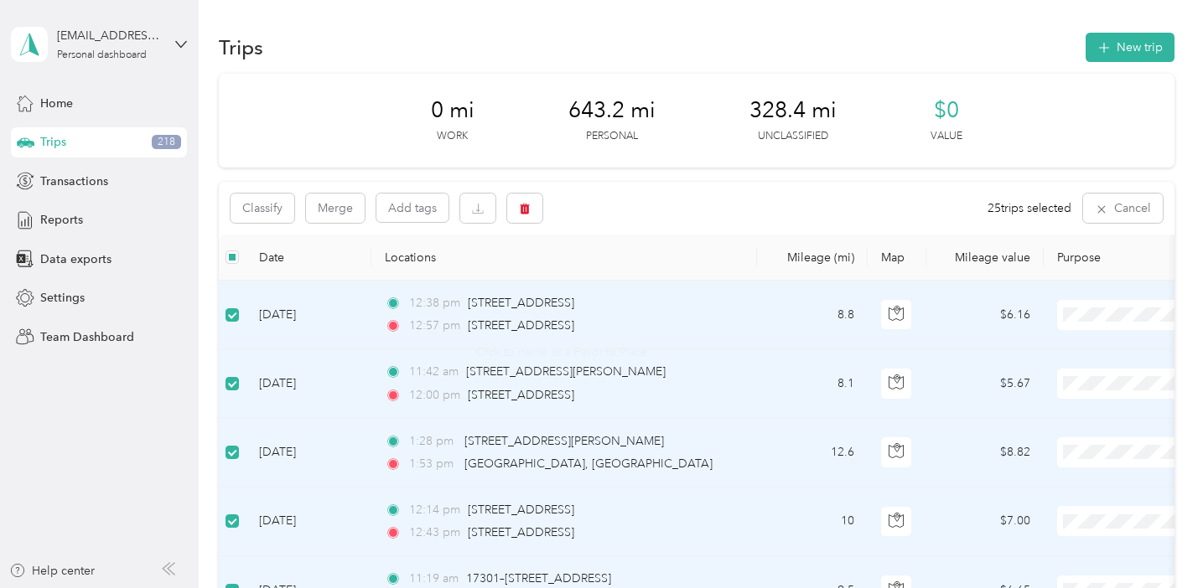
scroll to position [0, 0]
click at [238, 264] on label at bounding box center [231, 257] width 13 height 18
click at [268, 210] on button "Classify" at bounding box center [262, 208] width 64 height 29
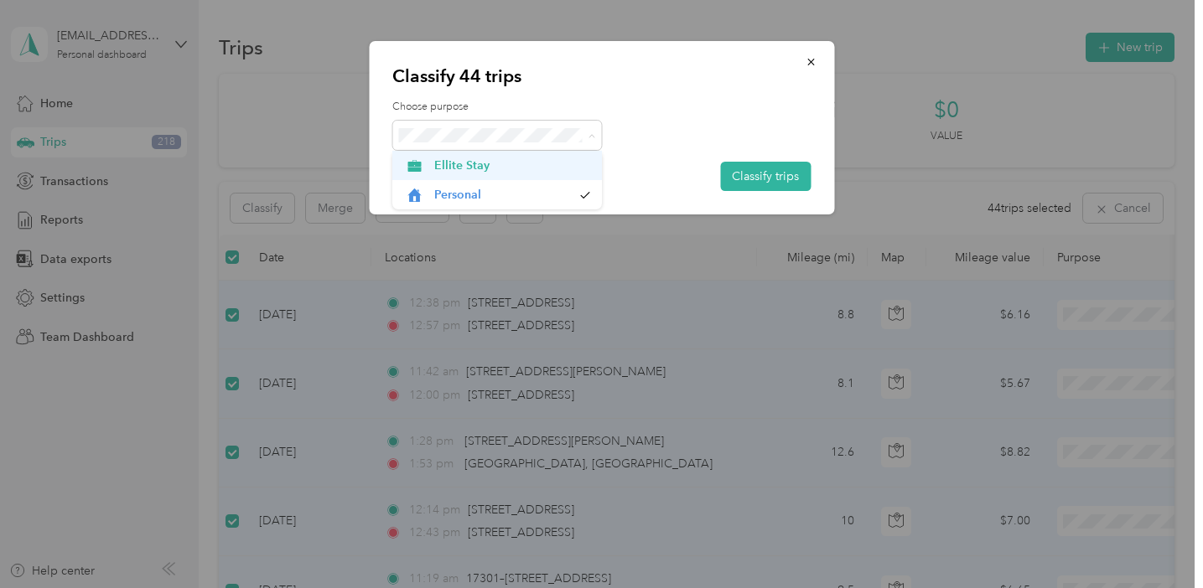
click at [473, 162] on span "Ellite Stay" at bounding box center [512, 166] width 156 height 18
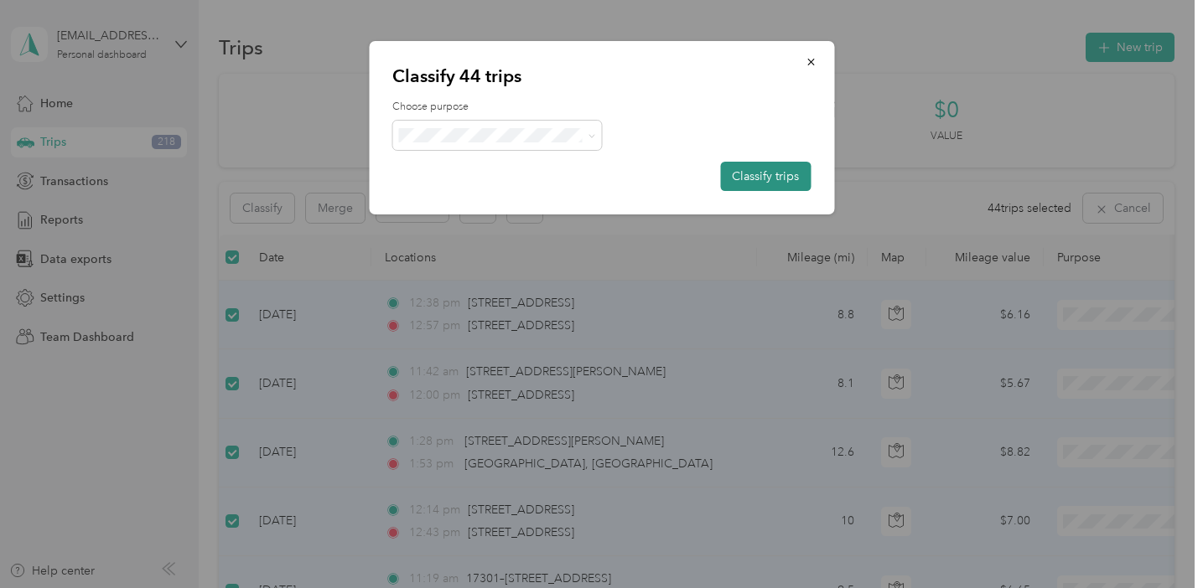
click at [744, 178] on button "Classify trips" at bounding box center [765, 176] width 91 height 29
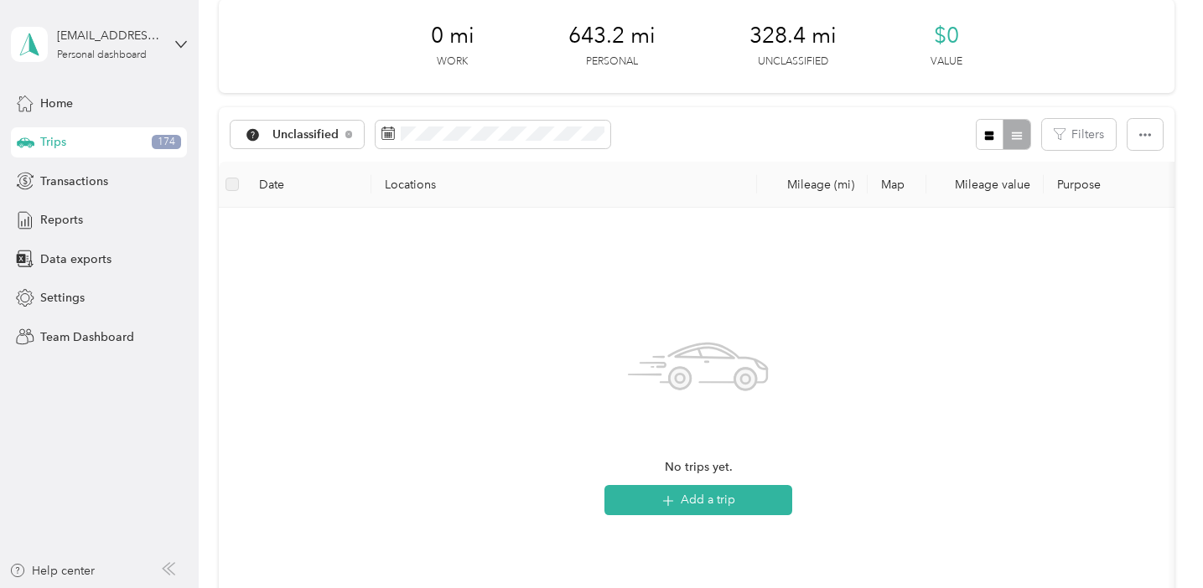
scroll to position [80, 0]
